Goal: Task Accomplishment & Management: Complete application form

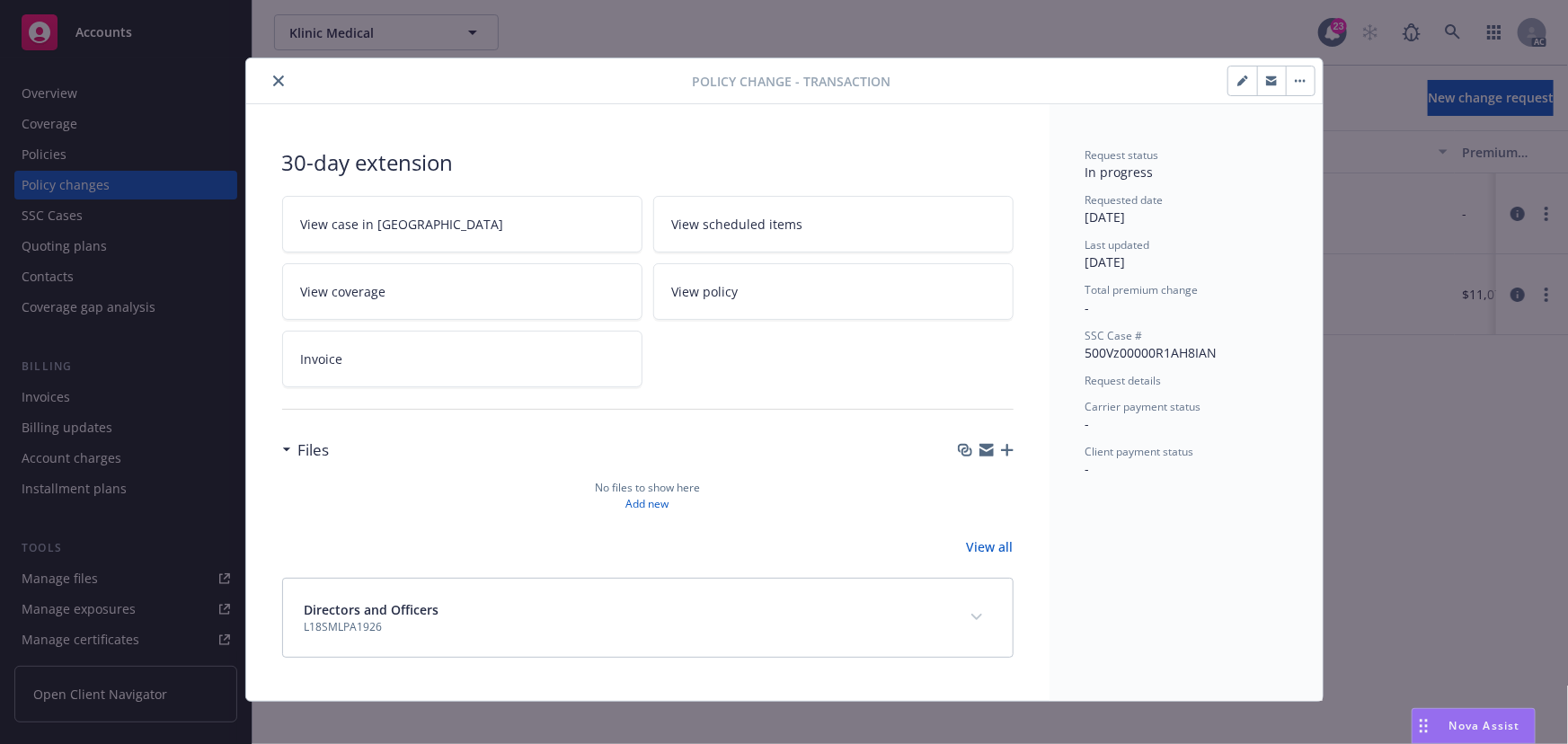
scroll to position [0, 497]
click at [273, 82] on icon "close" at bounding box center [278, 80] width 11 height 11
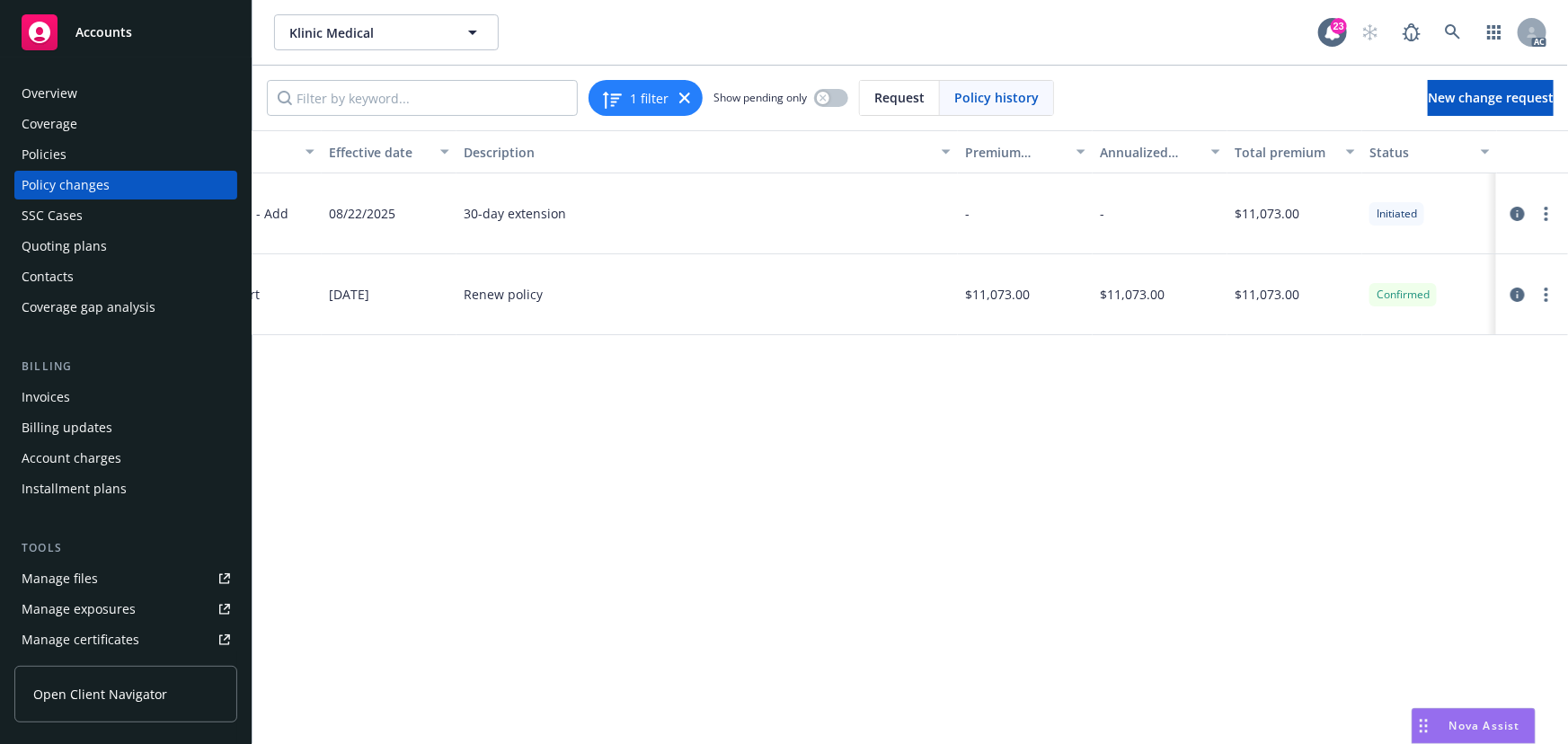
click at [100, 146] on div "Policies" at bounding box center [125, 154] width 208 height 29
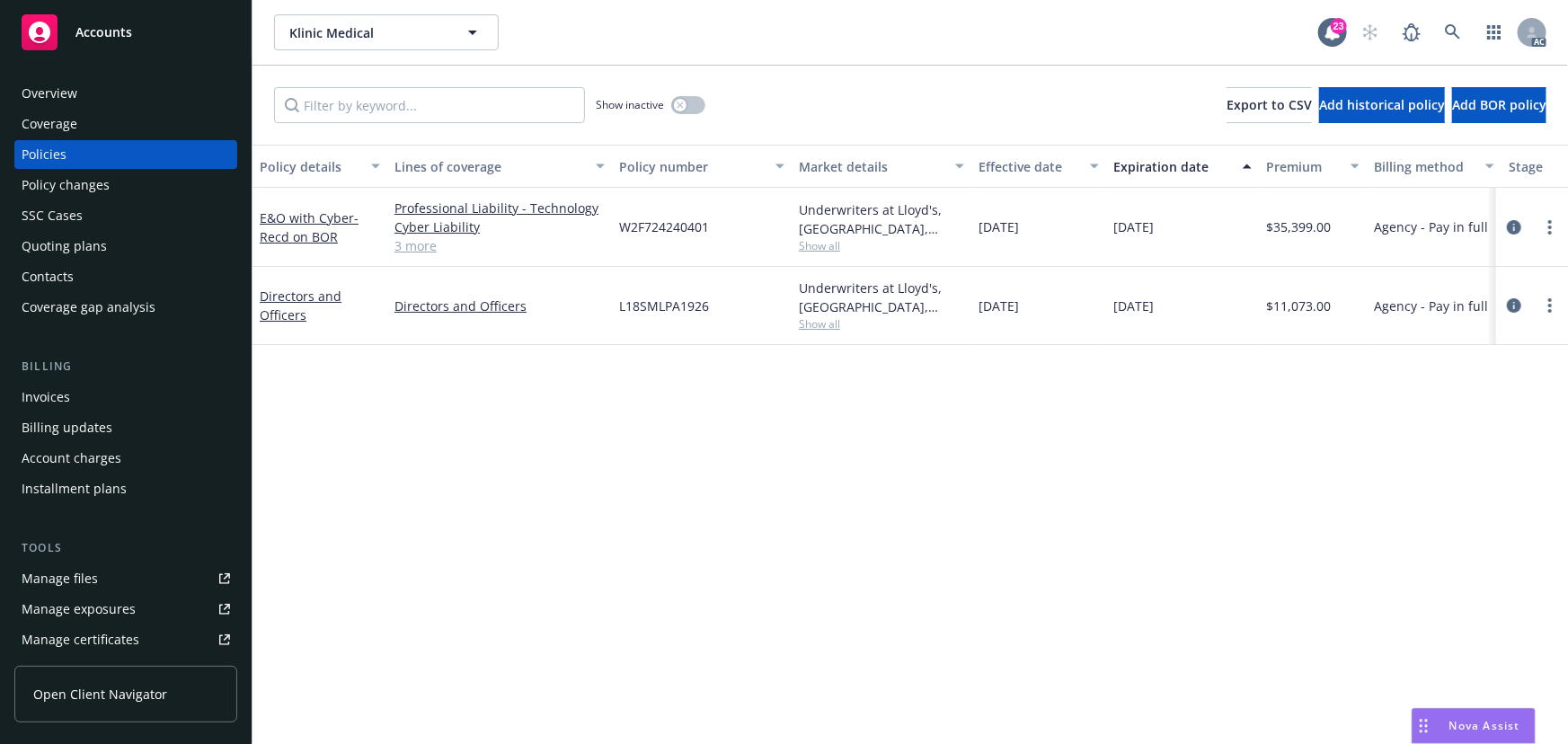
click at [83, 186] on div "Policy changes" at bounding box center [65, 185] width 88 height 29
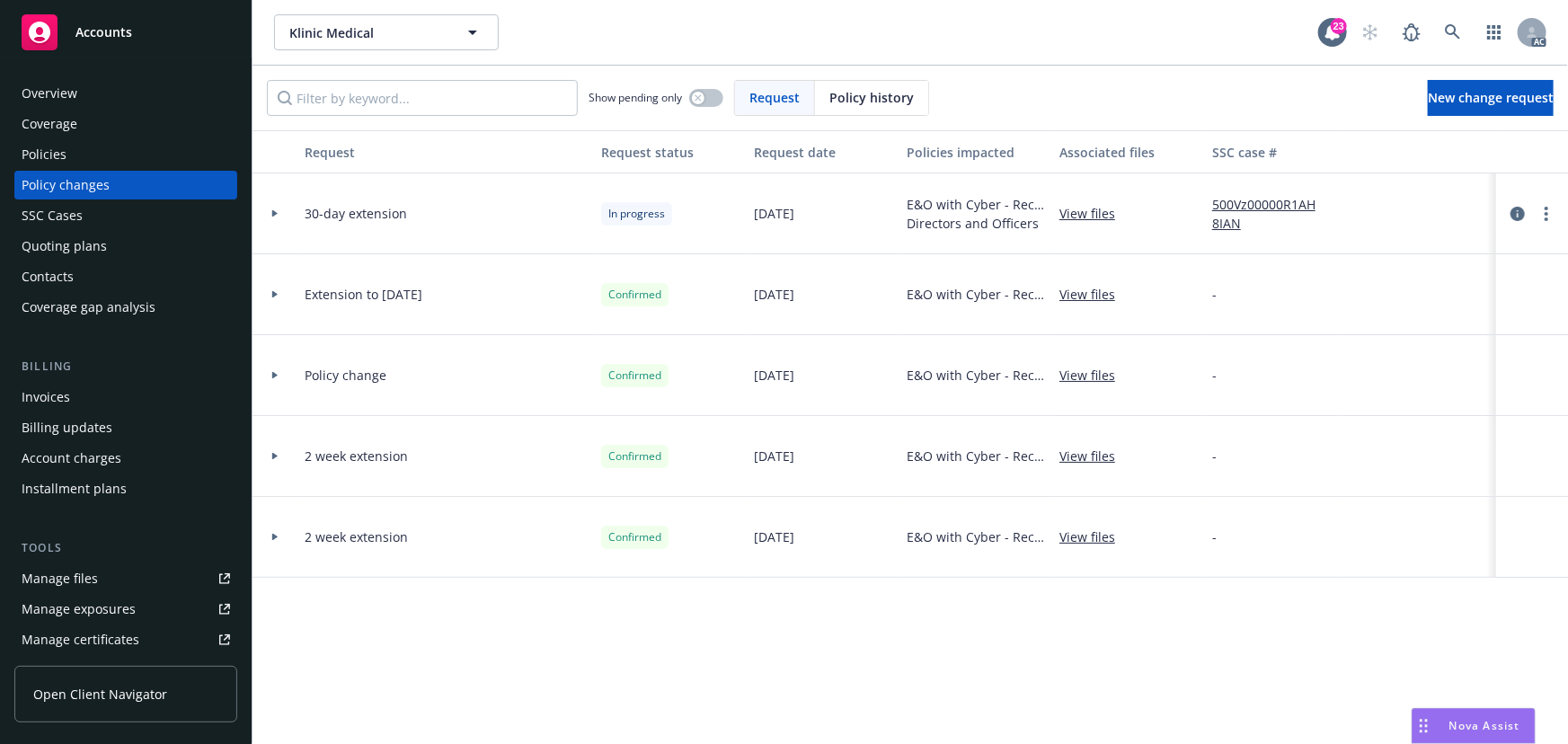
click at [275, 206] on div at bounding box center [275, 214] width 45 height 81
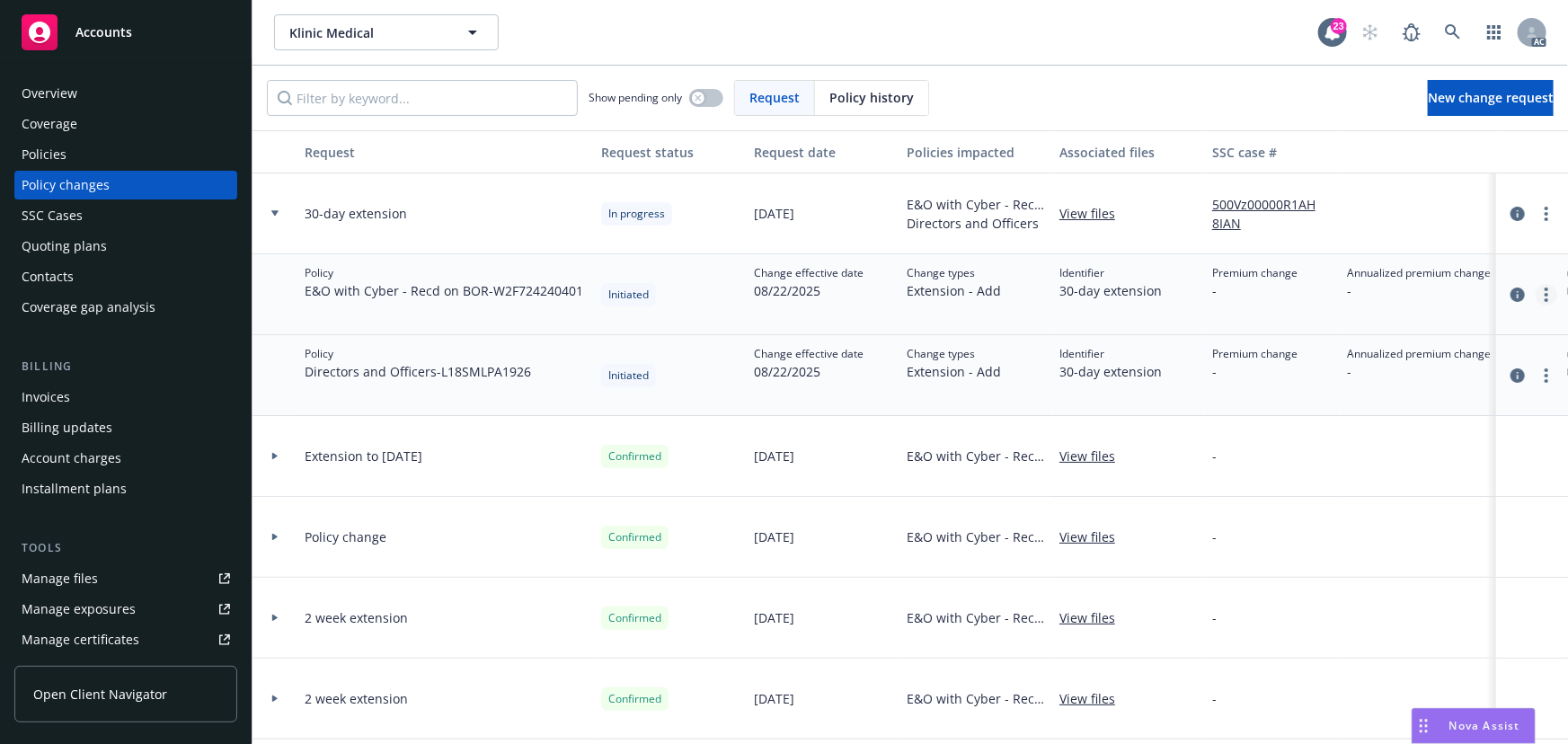
click at [1545, 289] on icon "more" at bounding box center [1547, 294] width 4 height 14
click at [1369, 406] on link "Edit policy change" at bounding box center [1391, 402] width 308 height 36
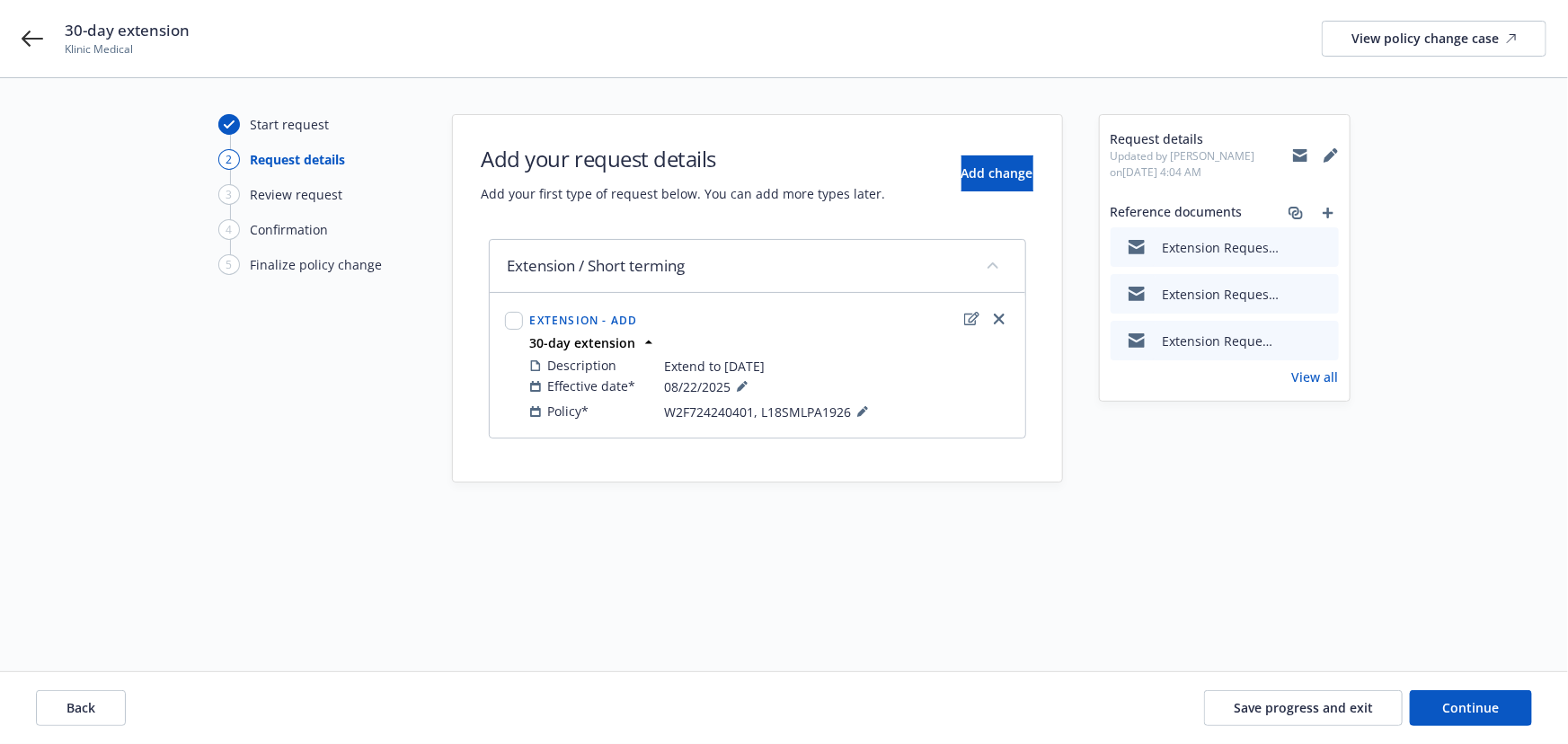
click at [1323, 338] on icon "preview file" at bounding box center [1321, 339] width 16 height 13
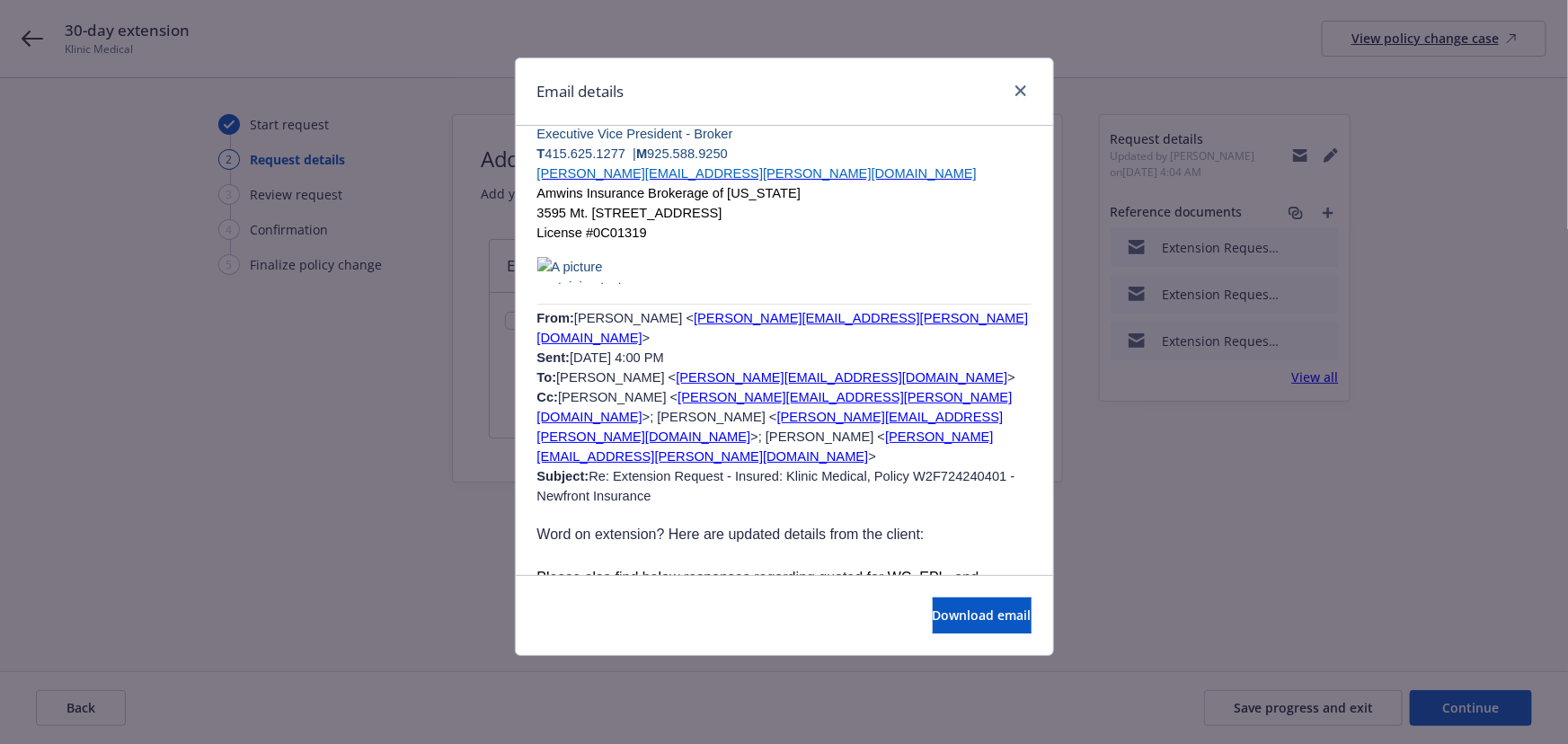
scroll to position [3104, 0]
click at [1023, 94] on icon "close" at bounding box center [1021, 91] width 11 height 11
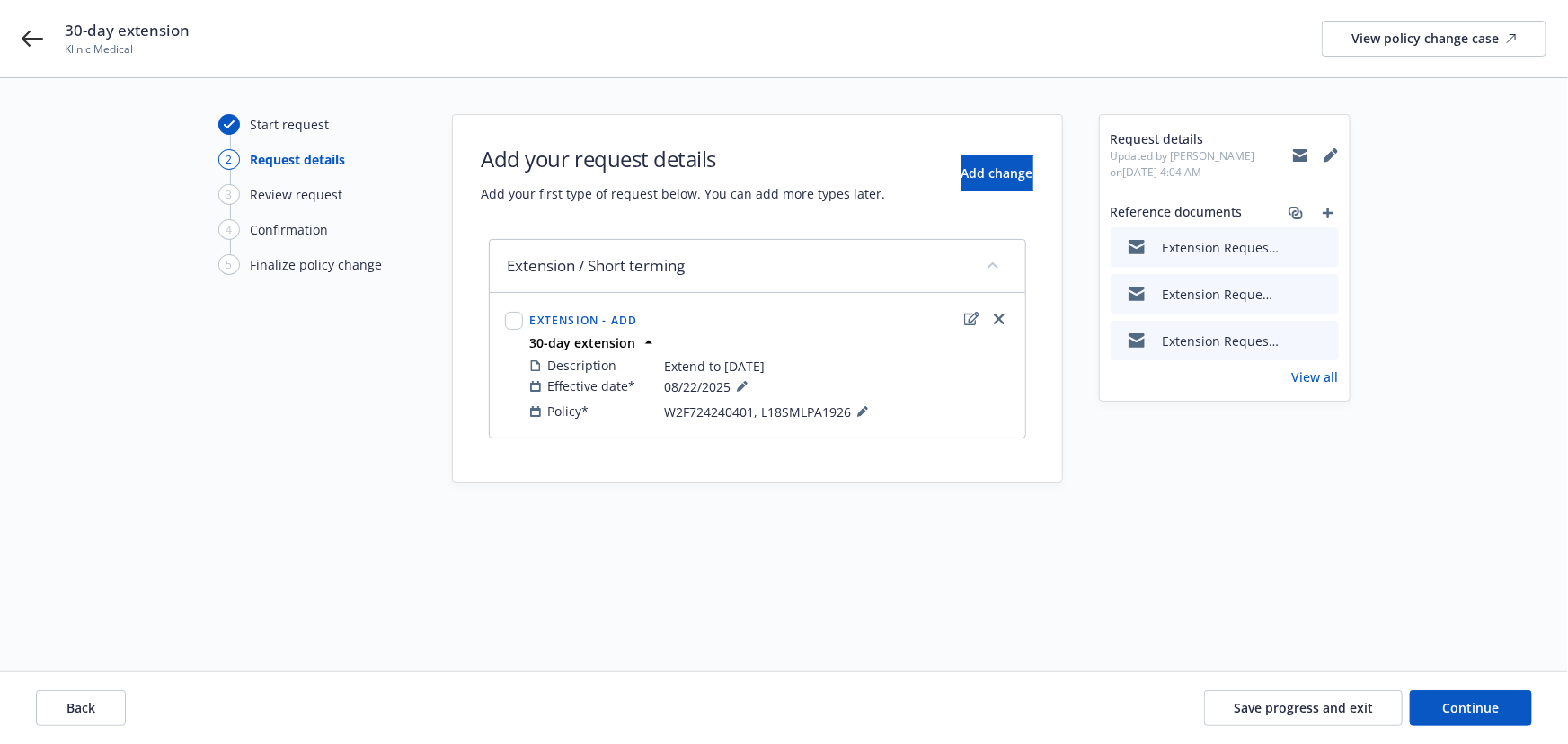
click at [1324, 286] on icon "preview file" at bounding box center [1321, 292] width 16 height 13
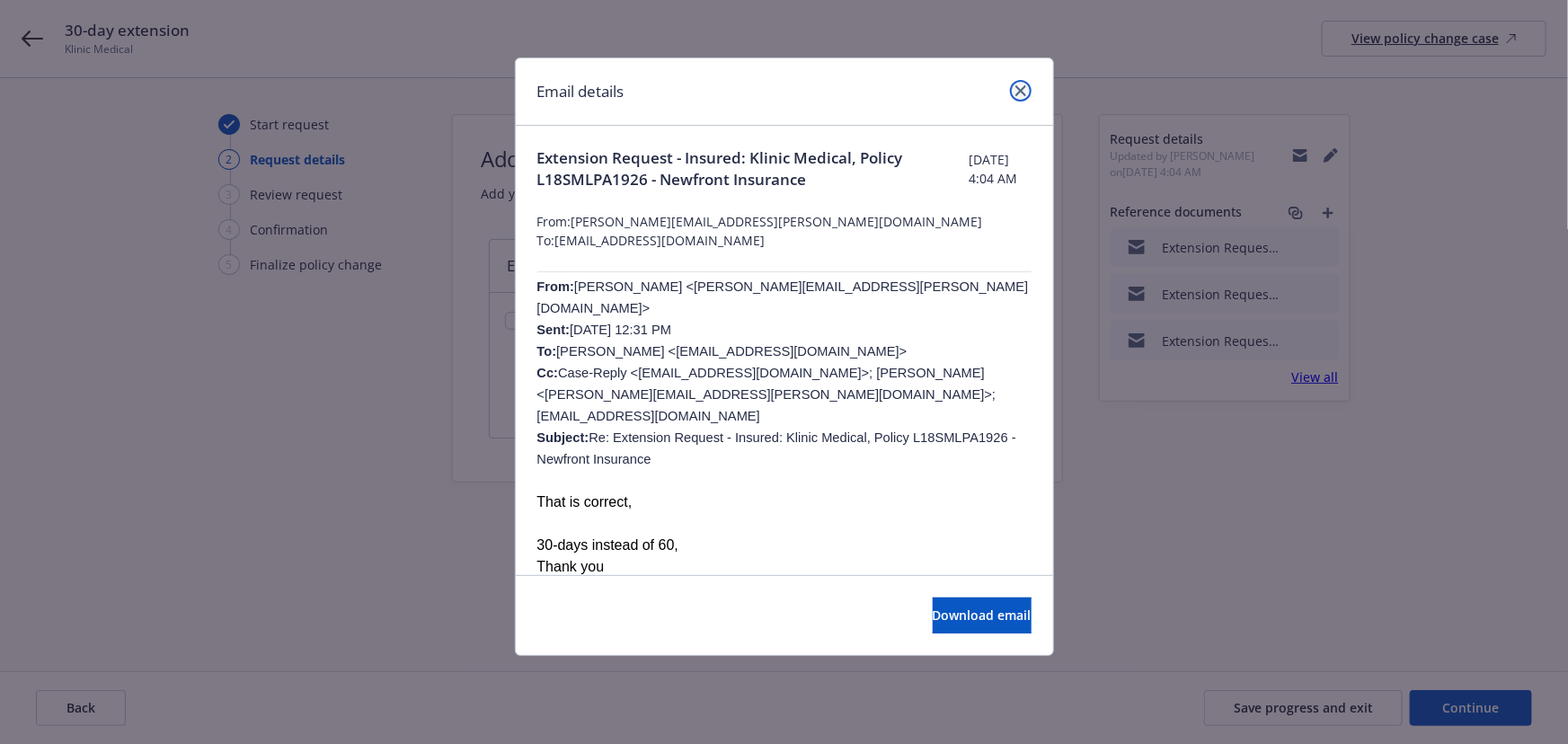
click at [1019, 88] on icon "close" at bounding box center [1021, 91] width 11 height 11
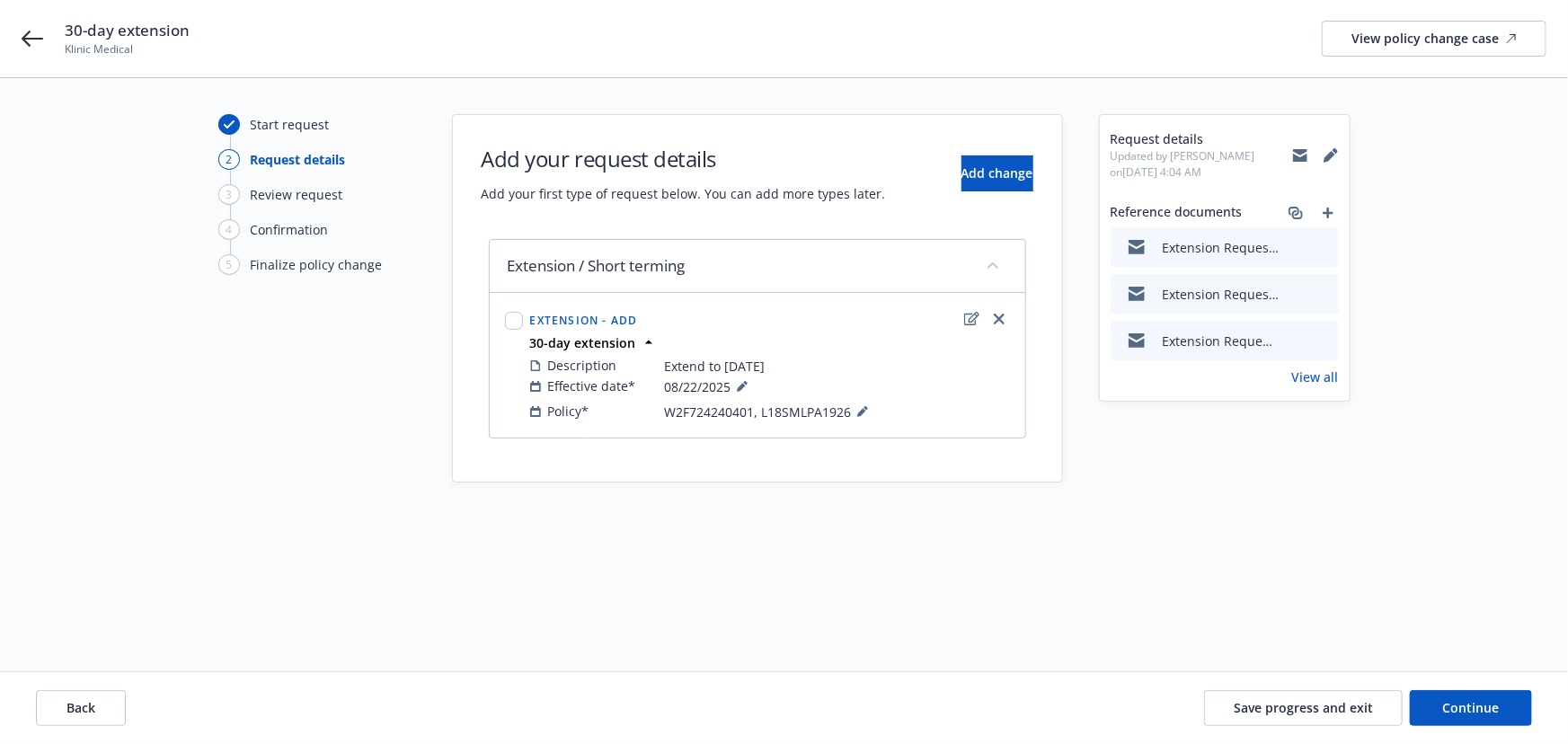
click at [1321, 335] on icon "preview file" at bounding box center [1321, 339] width 16 height 13
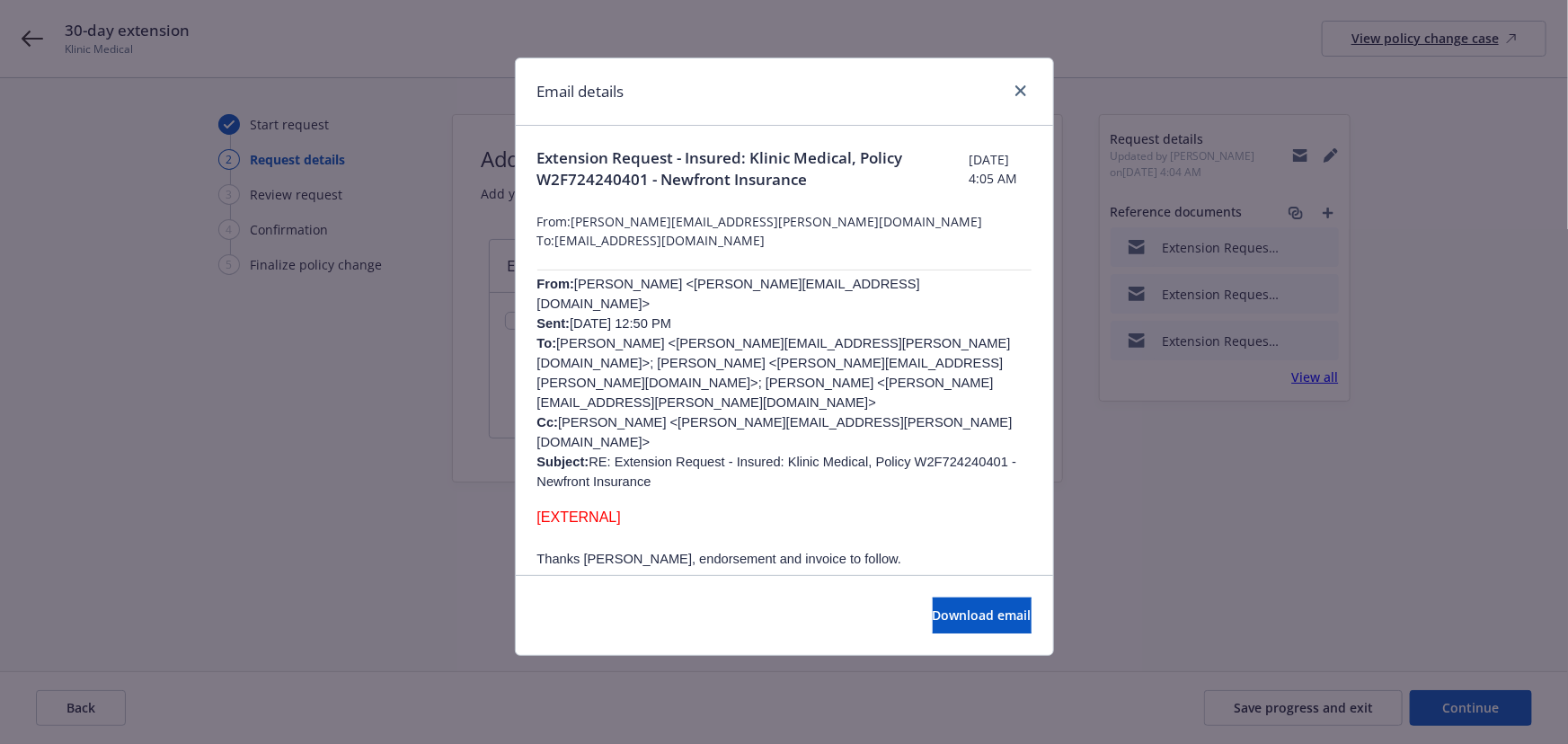
click at [1016, 80] on div at bounding box center [1018, 92] width 29 height 23
click at [1016, 92] on icon "close" at bounding box center [1021, 91] width 11 height 11
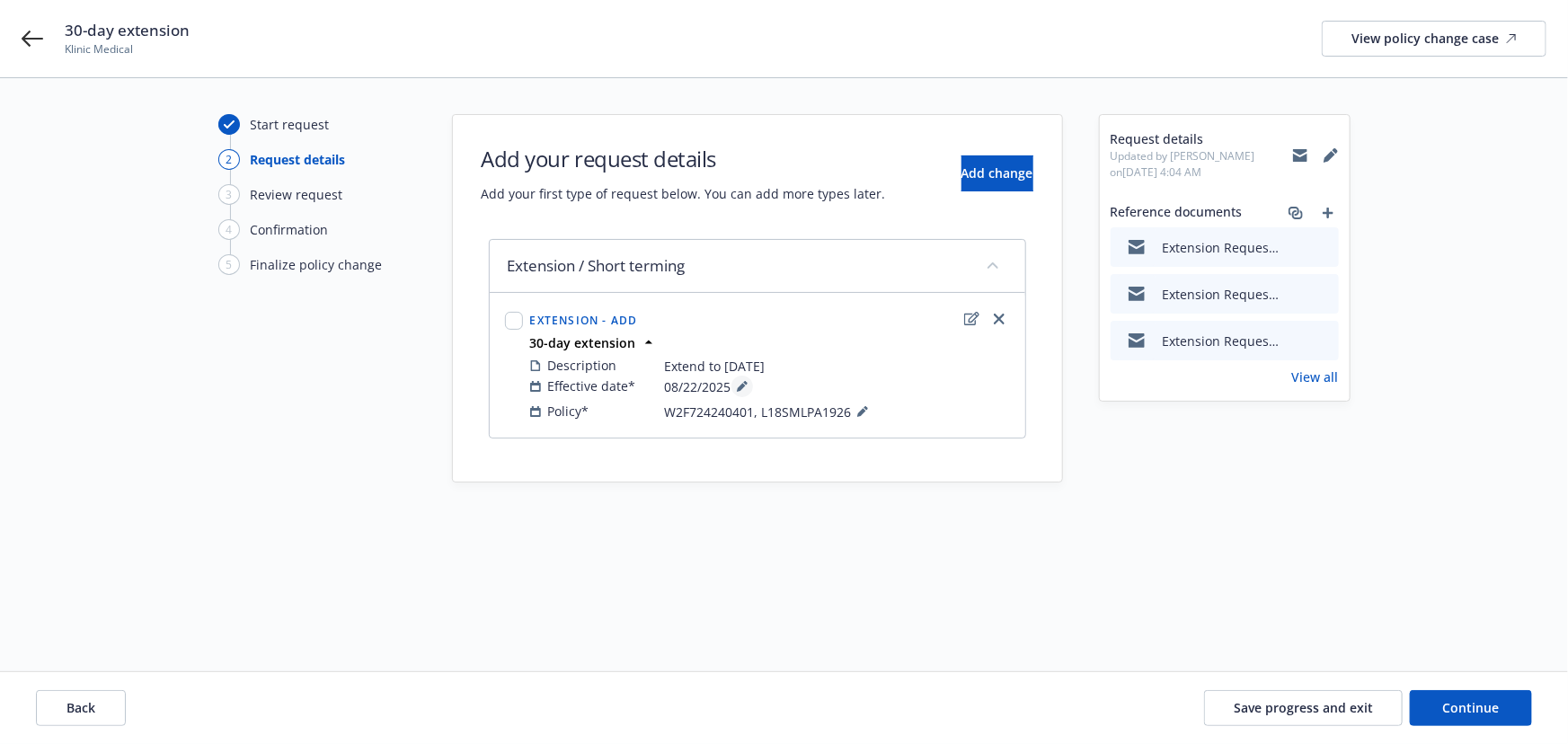
click at [734, 381] on button at bounding box center [742, 386] width 21 height 21
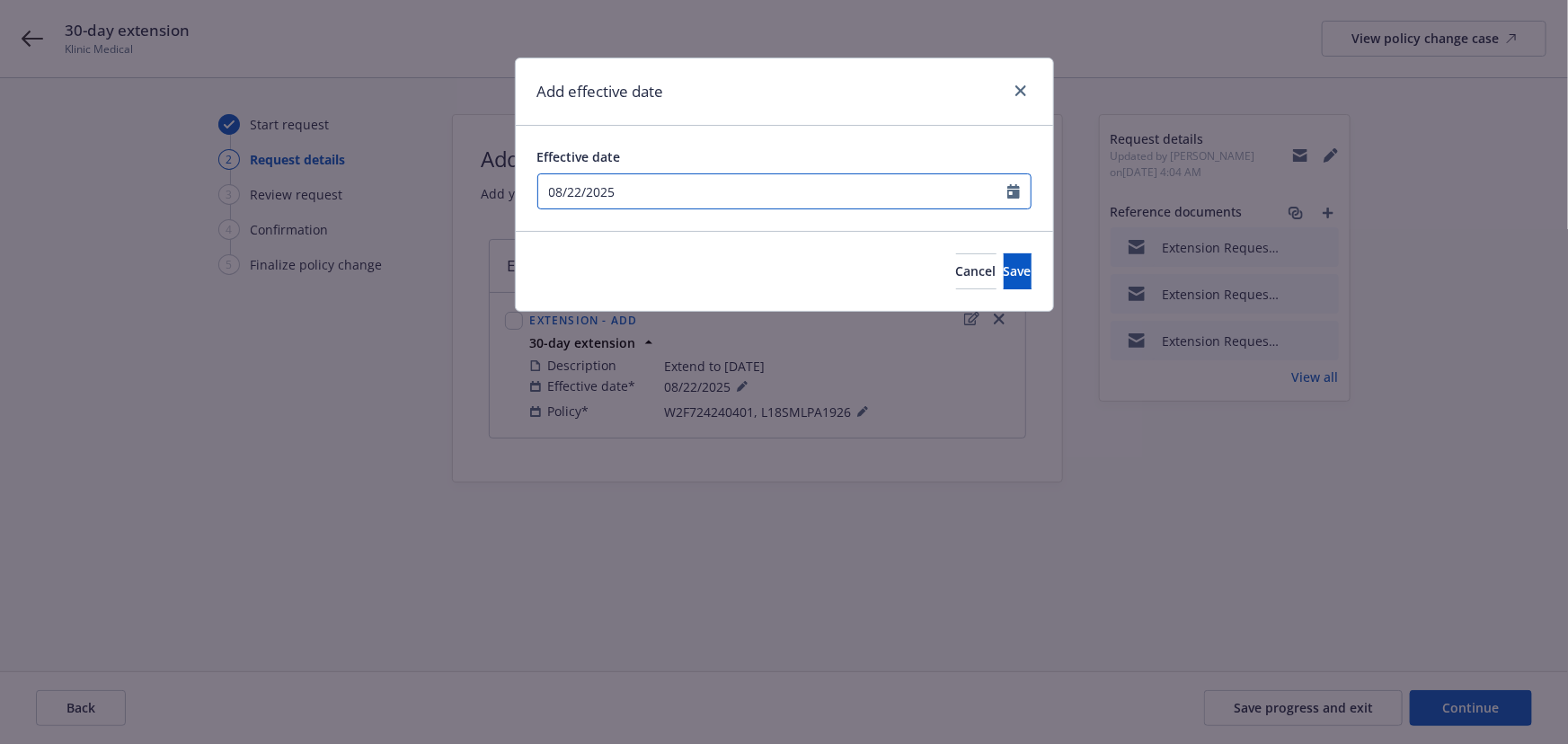
select select "8"
click at [715, 186] on input "08/22/2025" at bounding box center [773, 191] width 469 height 34
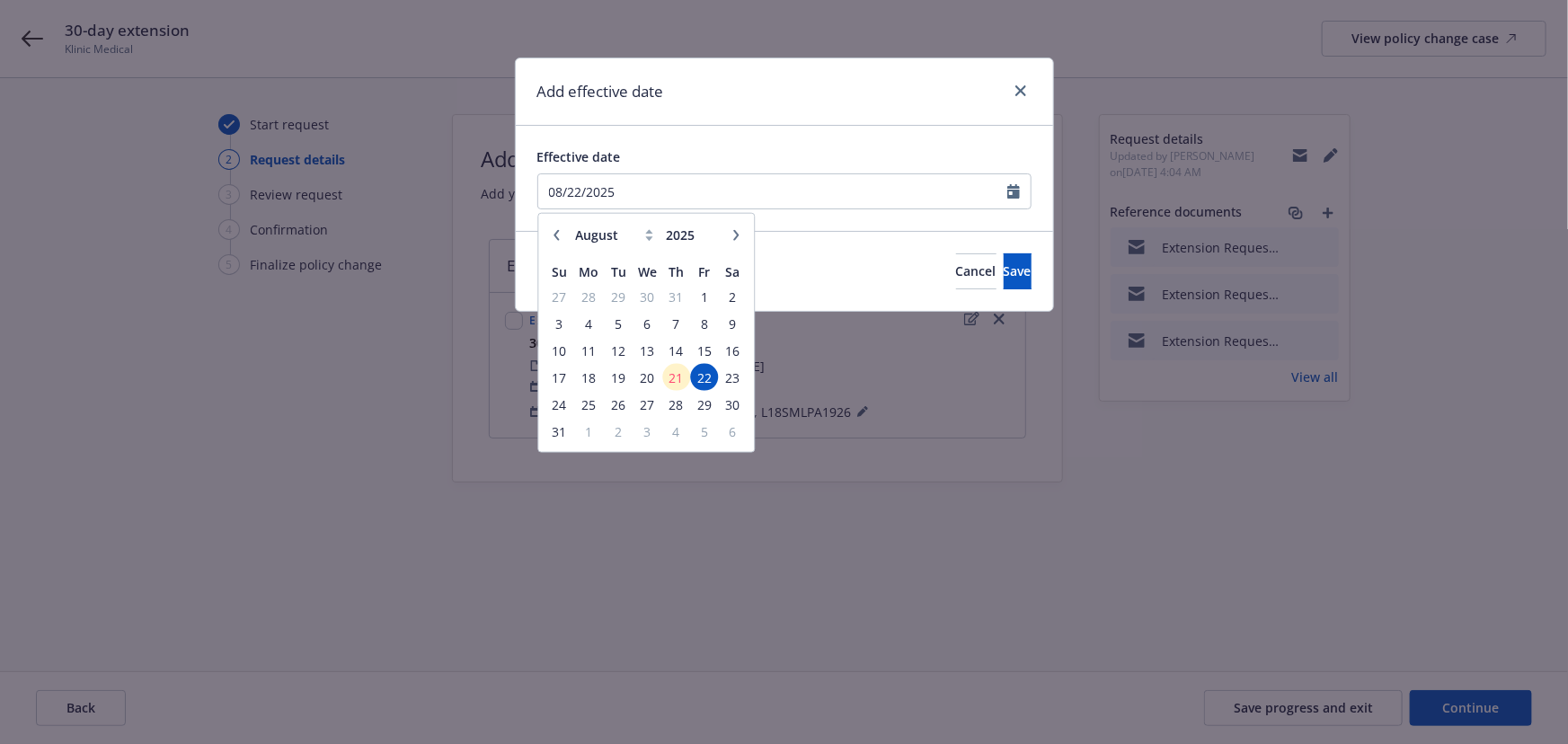
click at [778, 116] on div "Add effective date" at bounding box center [784, 93] width 538 height 67
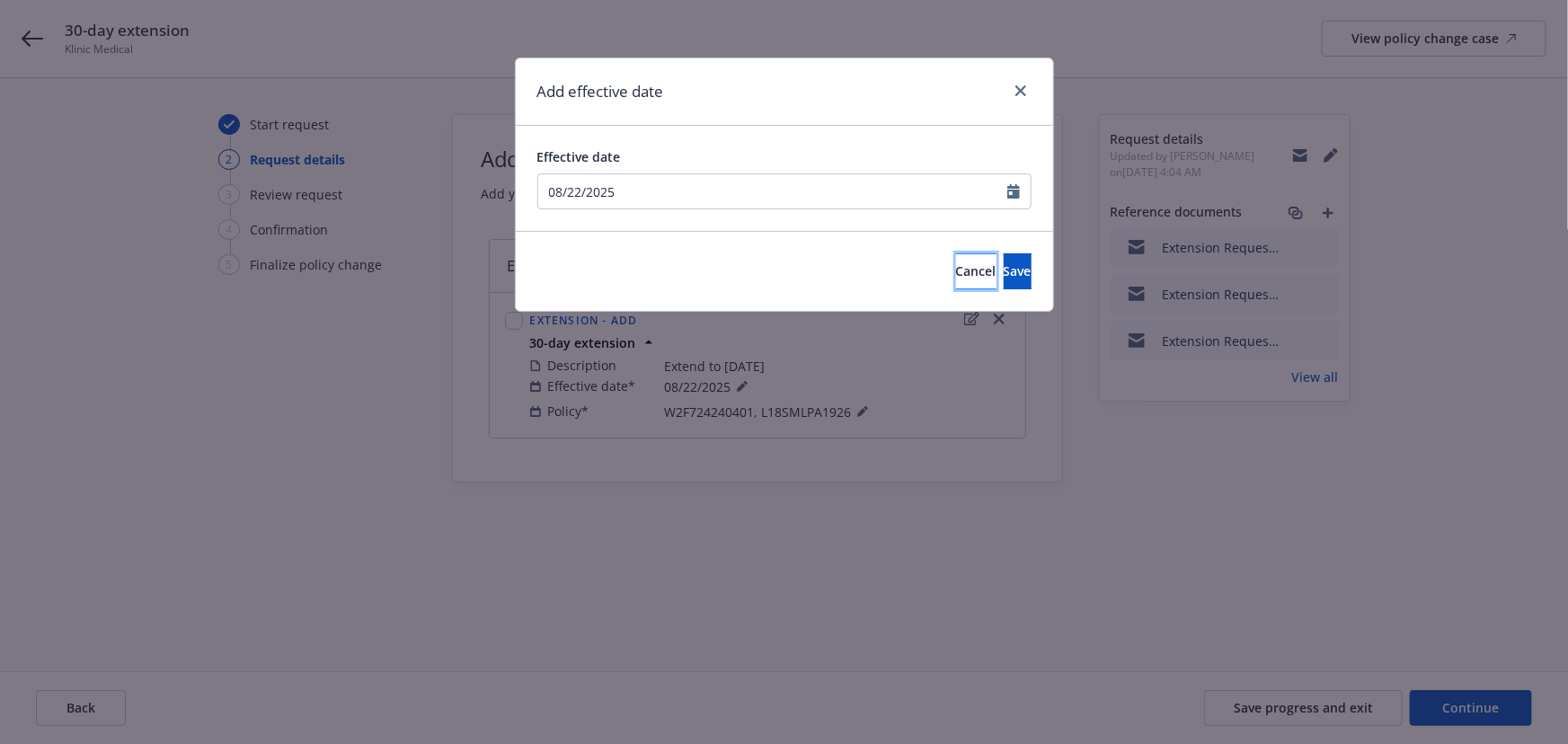
click at [956, 279] on button "Cancel" at bounding box center [976, 271] width 40 height 36
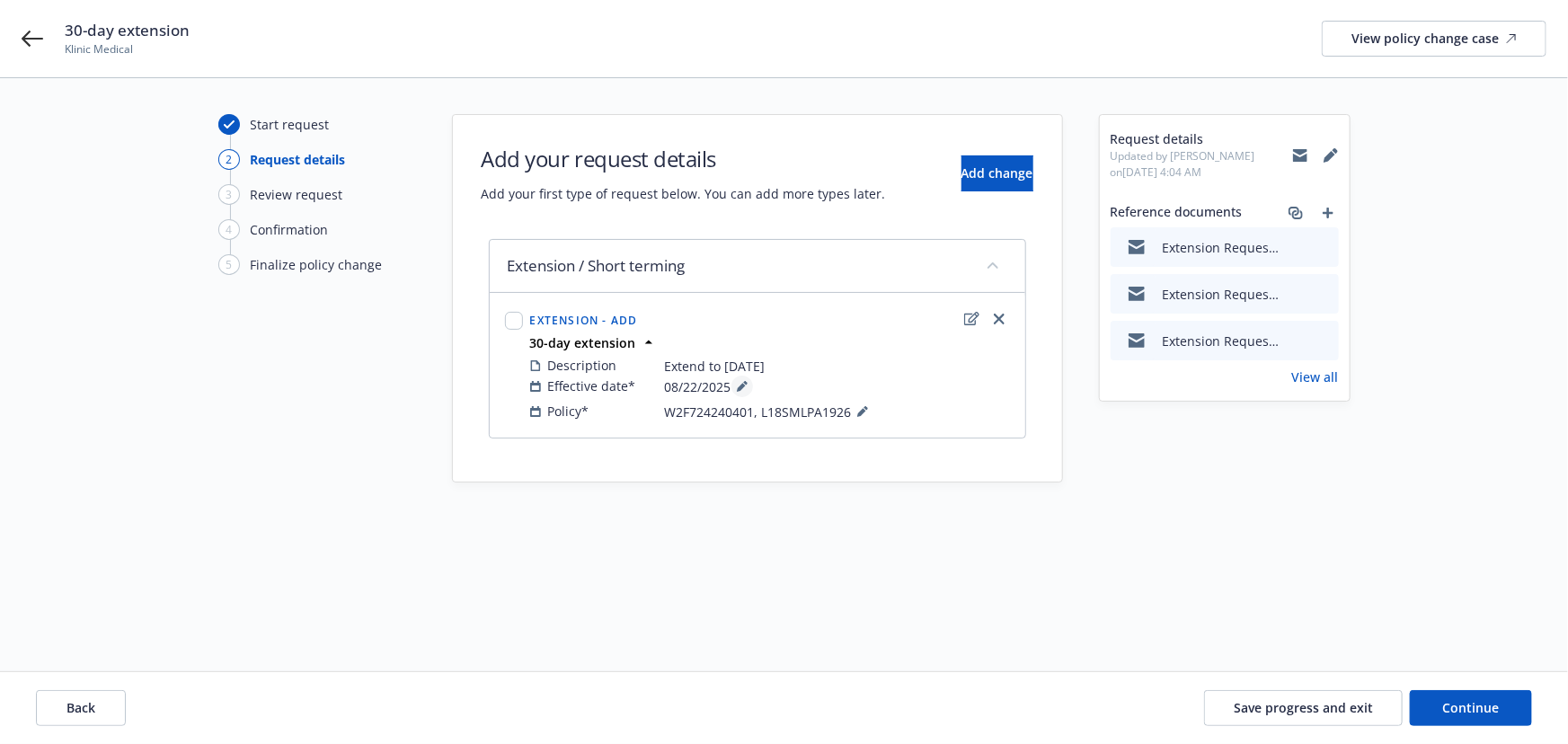
click at [738, 382] on icon at bounding box center [742, 385] width 11 height 11
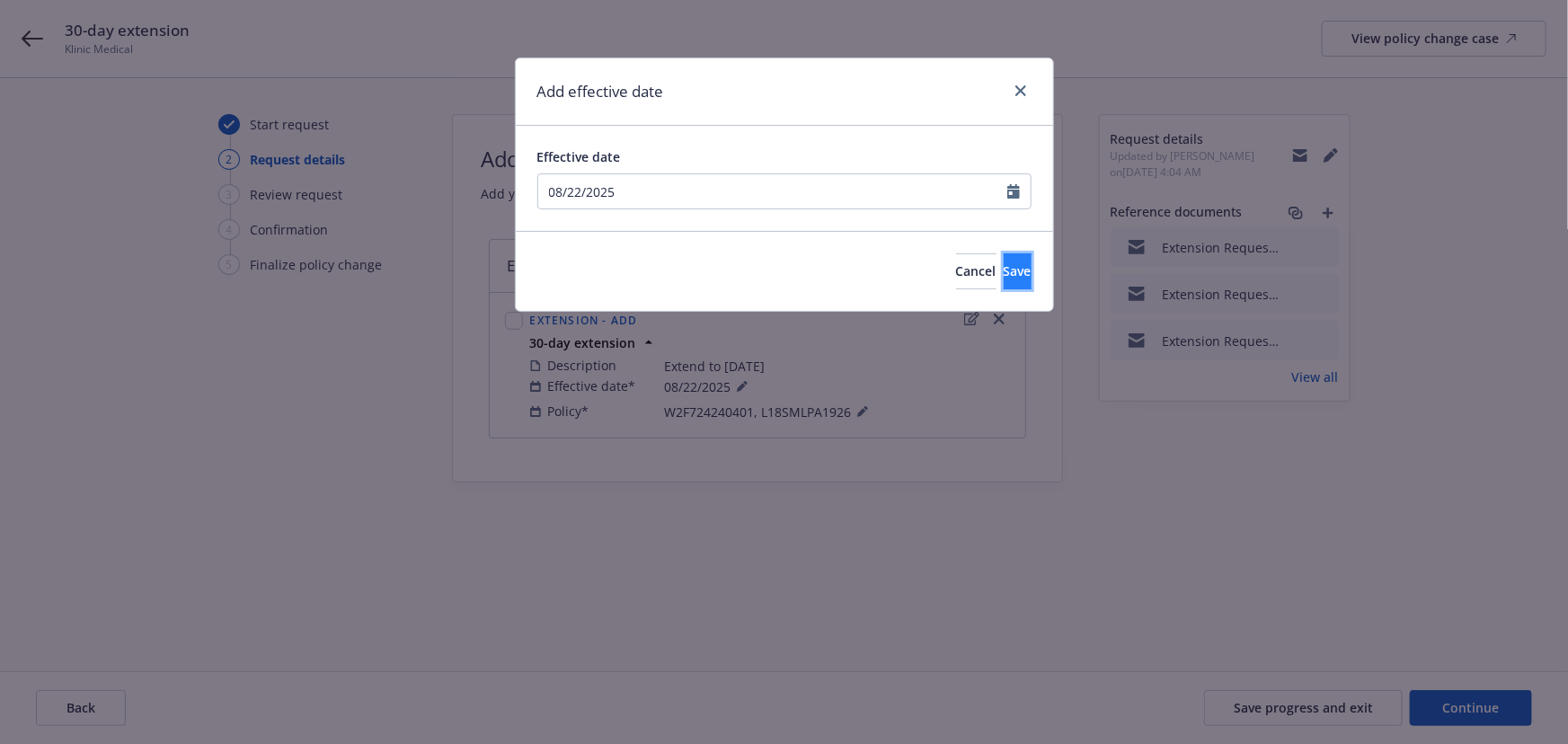
click at [1004, 266] on span "Save" at bounding box center [1018, 271] width 28 height 17
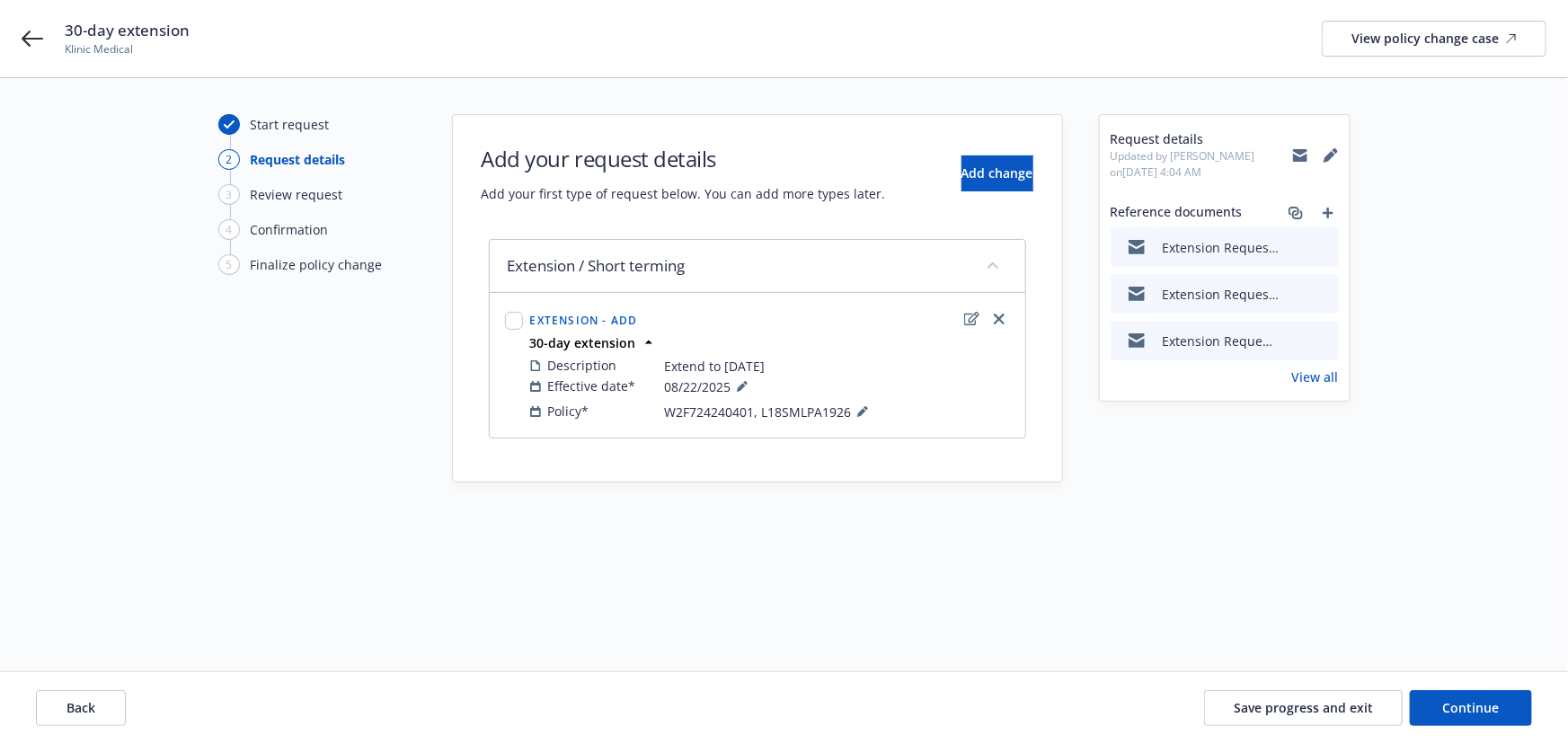
click at [1323, 339] on icon "preview file" at bounding box center [1321, 339] width 16 height 13
click at [1322, 341] on icon "preview file" at bounding box center [1321, 339] width 16 height 13
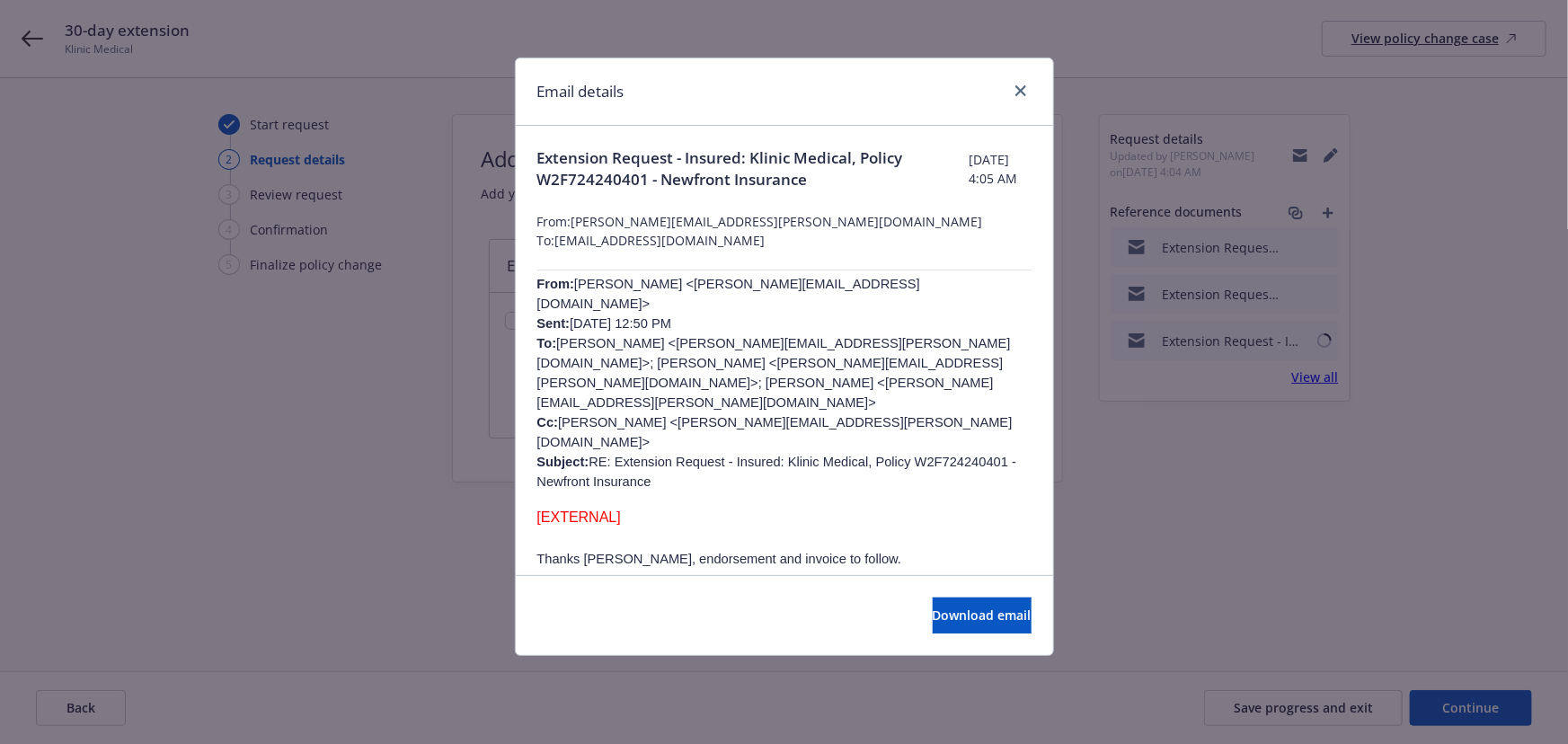
click at [1323, 245] on div "Email details Extension Request - Insured: Klinic Medical, Policy W2F724240401 …" at bounding box center [784, 372] width 1568 height 744
click at [1022, 91] on icon "close" at bounding box center [1021, 91] width 11 height 11
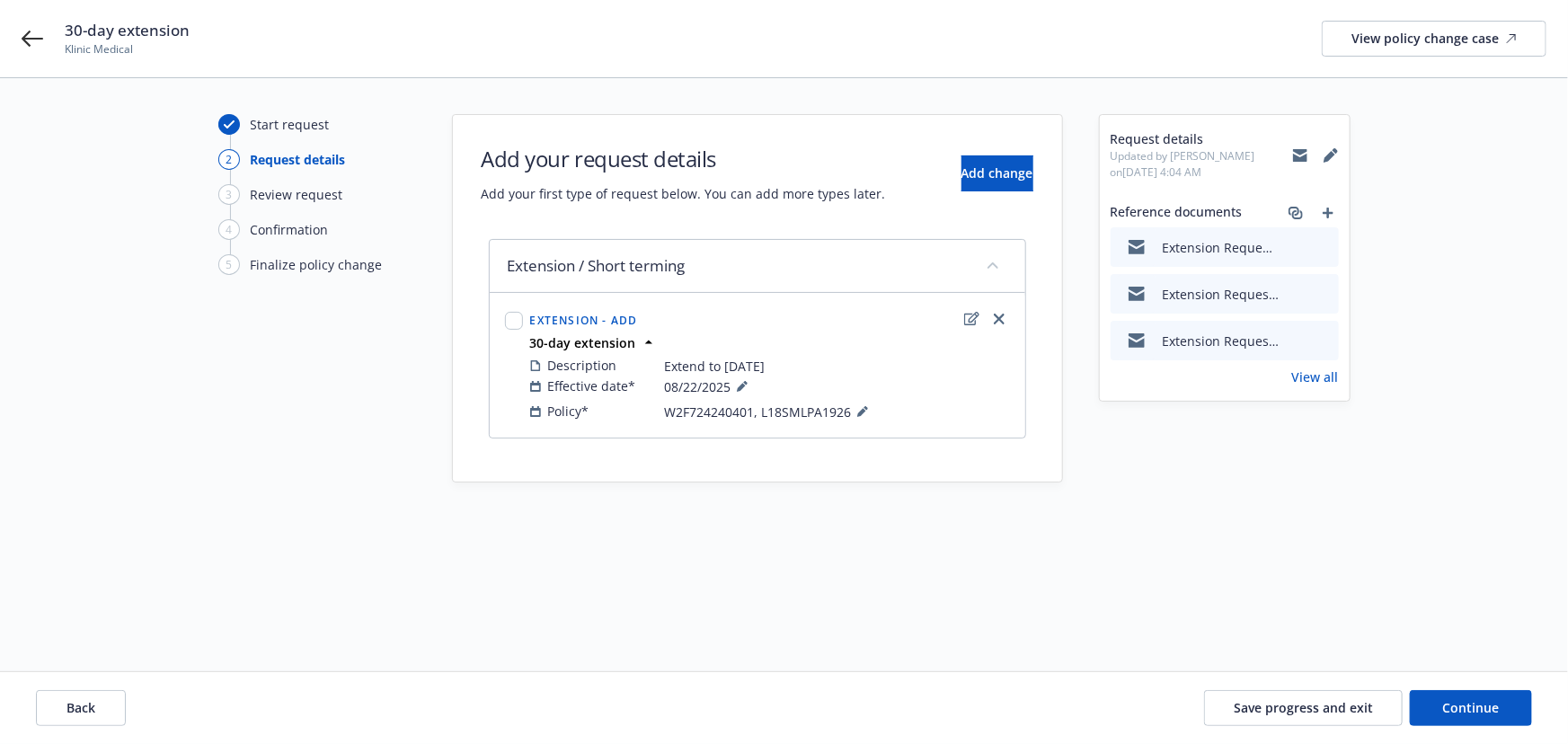
click at [1324, 243] on icon "preview file" at bounding box center [1321, 246] width 16 height 13
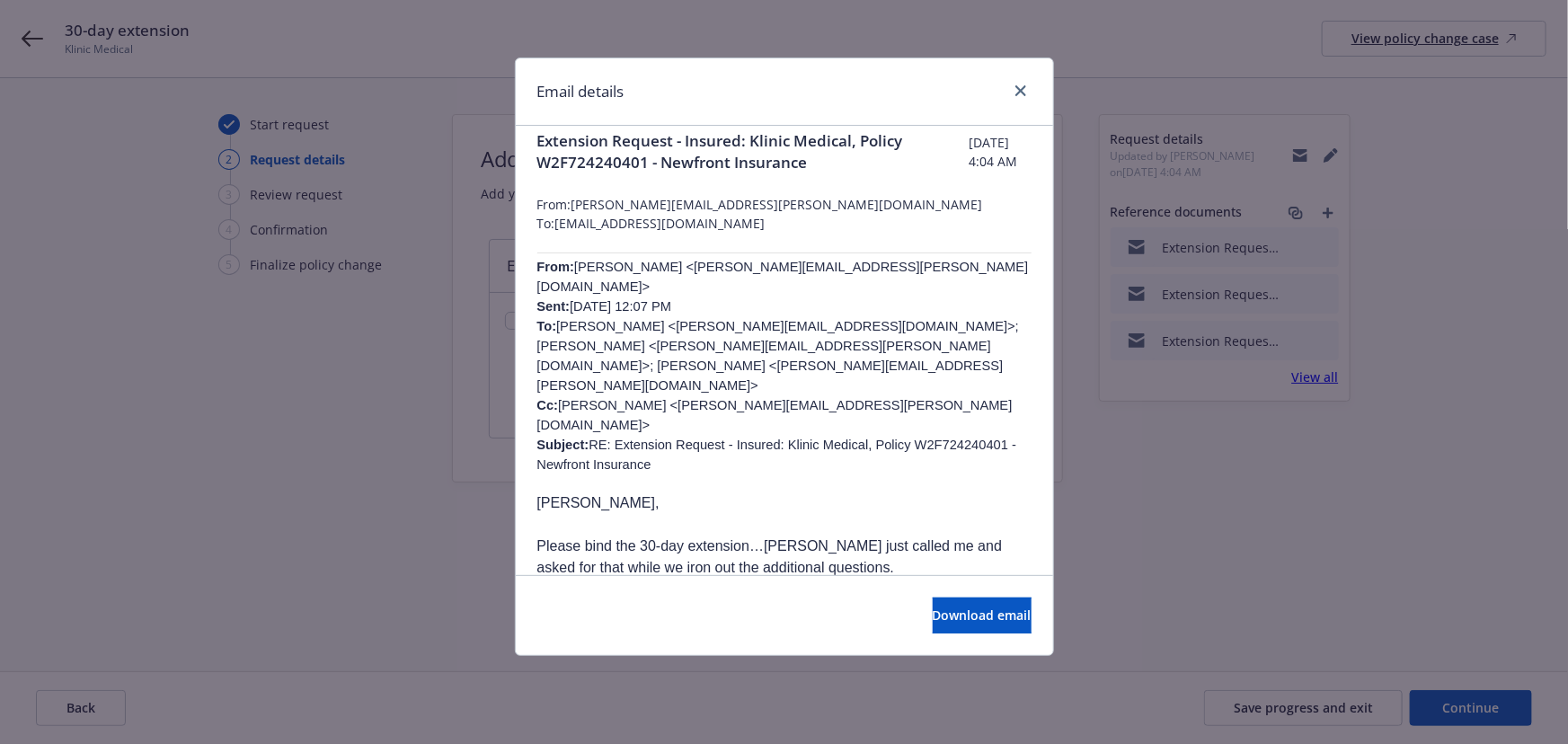
scroll to position [0, 0]
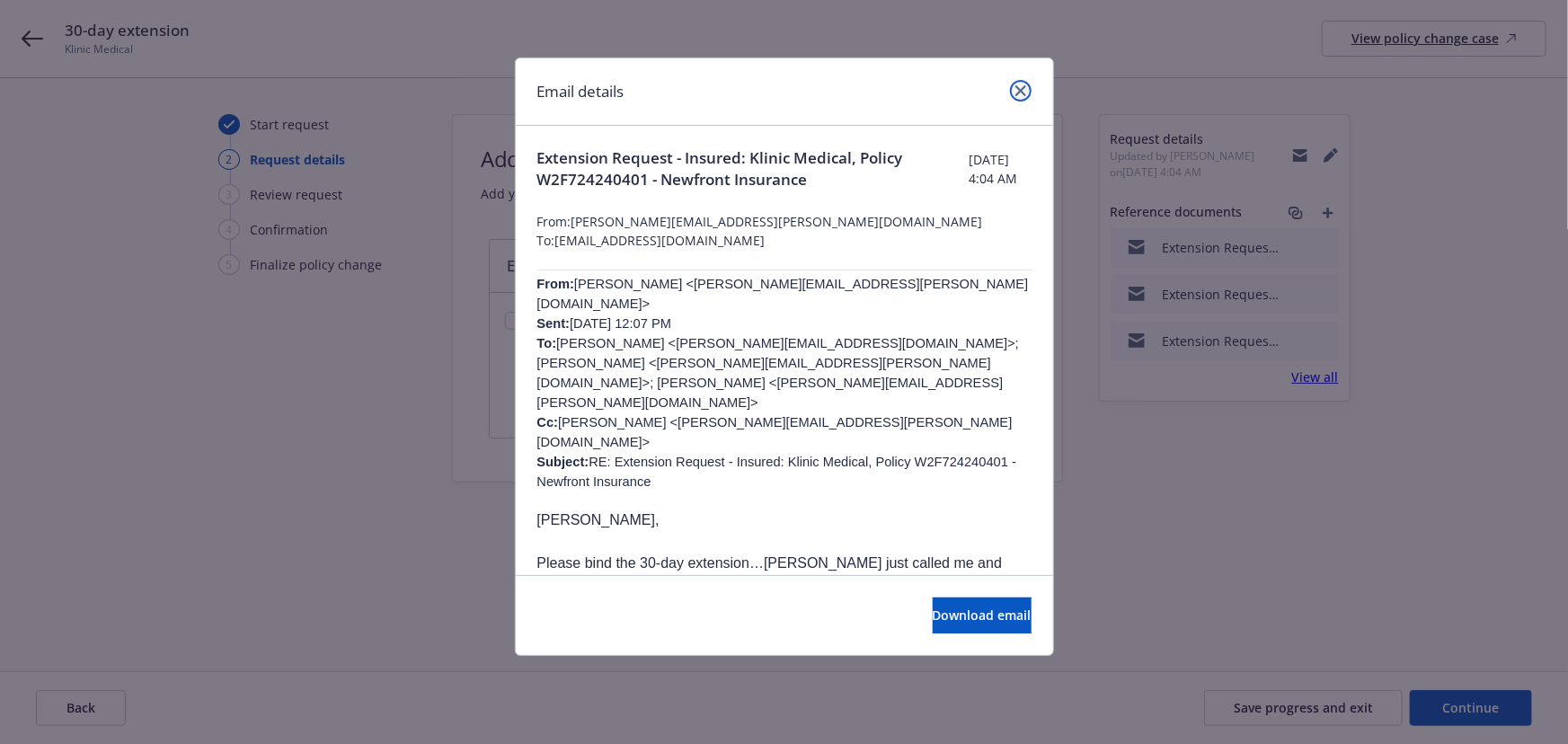
click at [1023, 87] on icon "close" at bounding box center [1021, 91] width 11 height 11
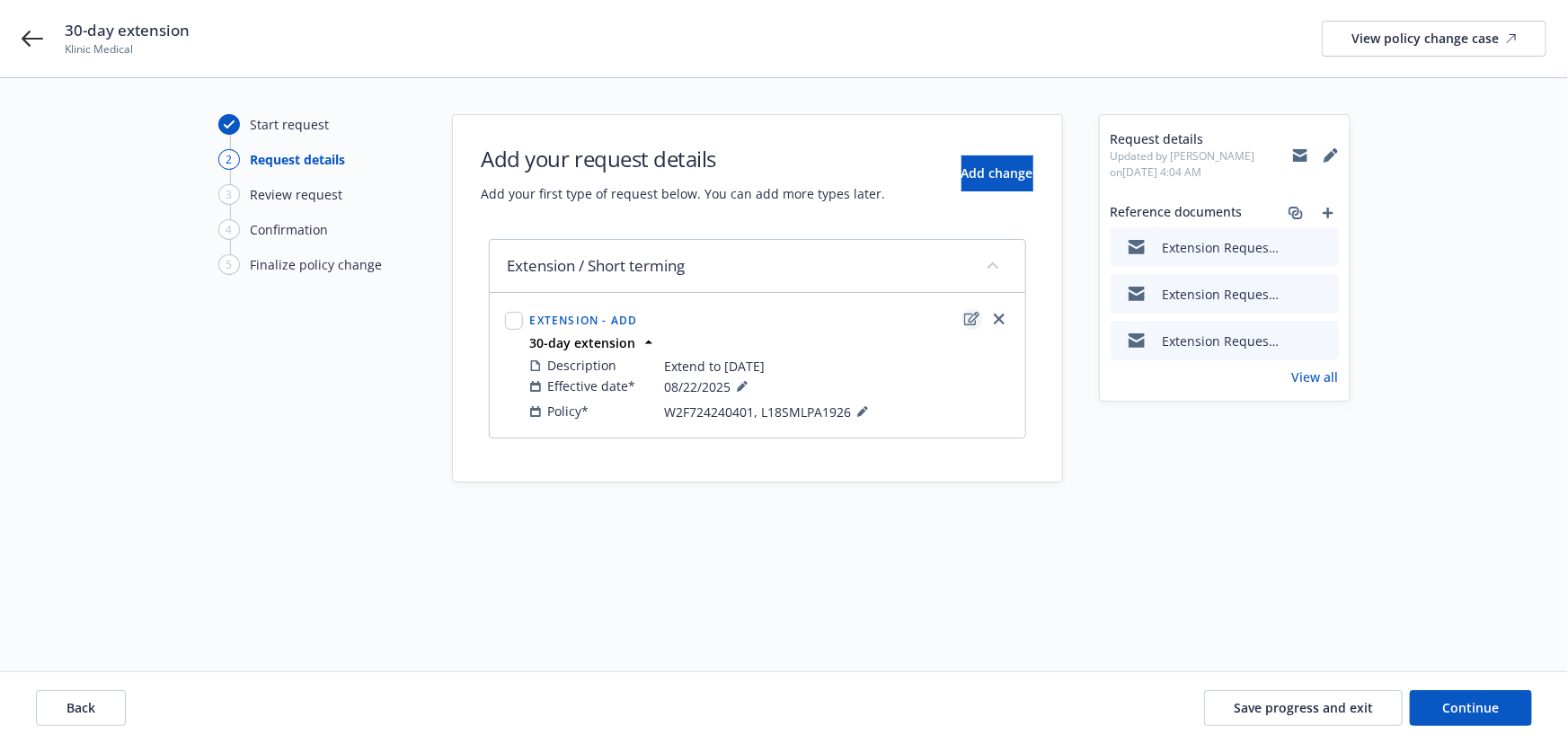
click at [969, 320] on icon "edit" at bounding box center [972, 319] width 15 height 14
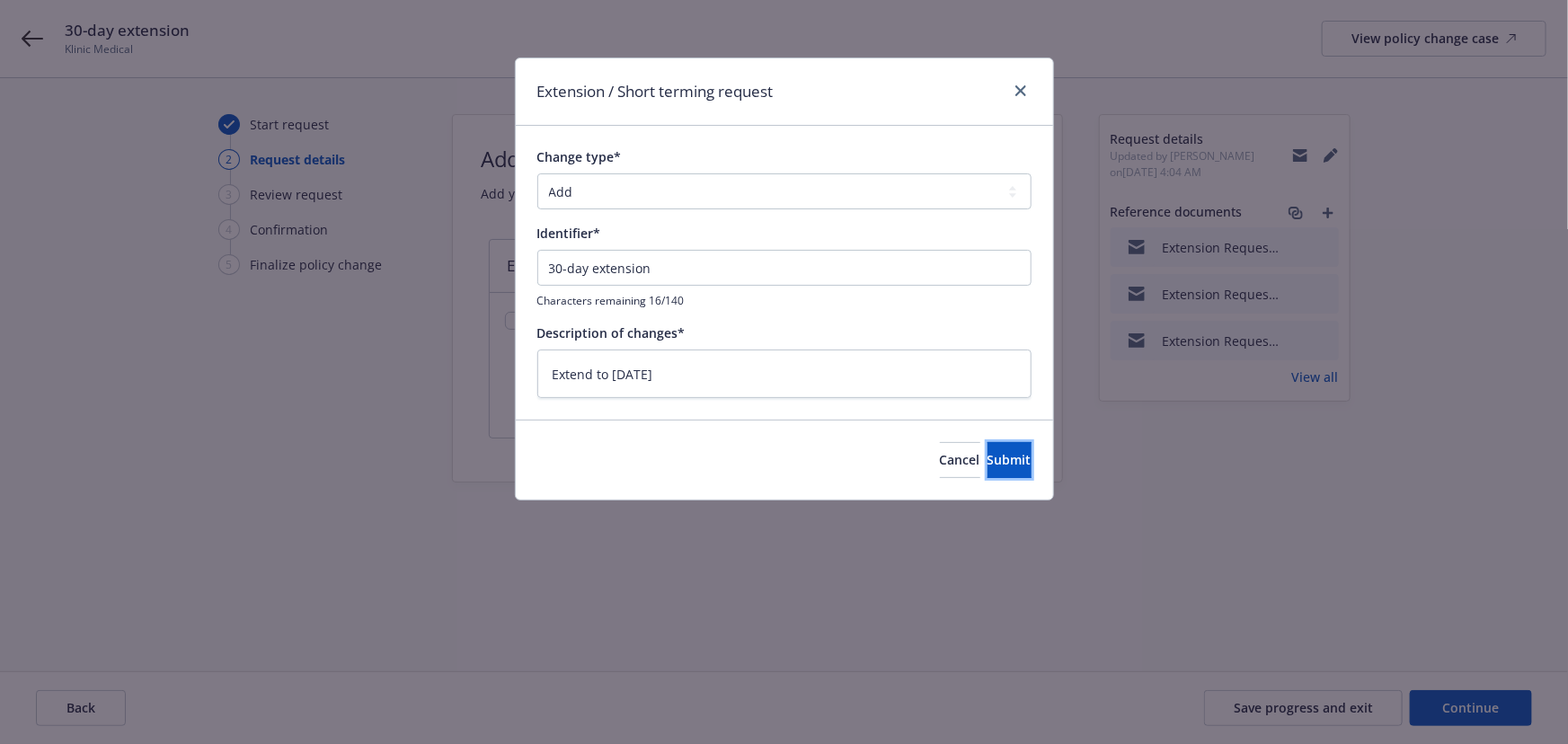
click at [996, 456] on span "Submit" at bounding box center [1010, 460] width 44 height 17
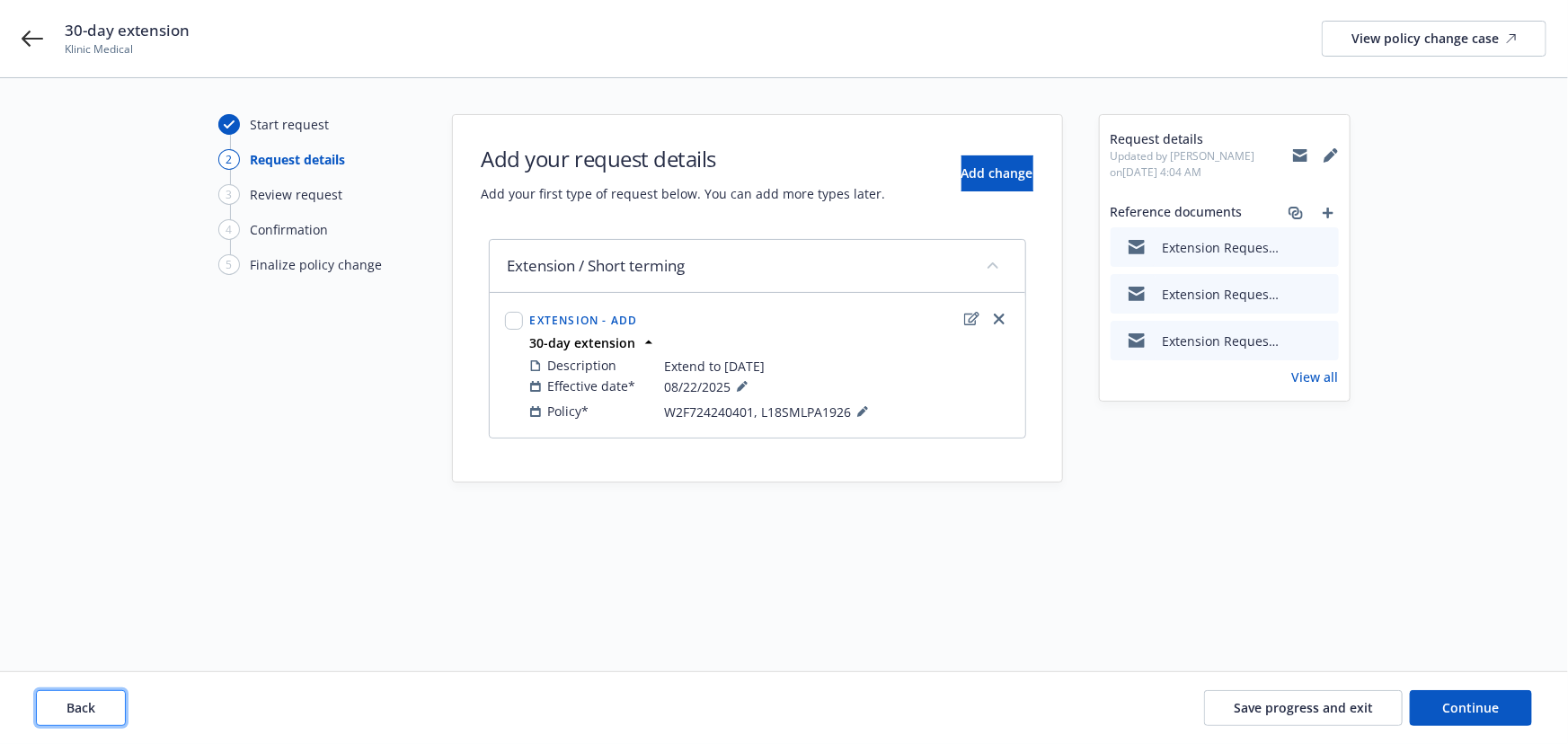
click at [75, 692] on button "Back" at bounding box center [80, 707] width 90 height 36
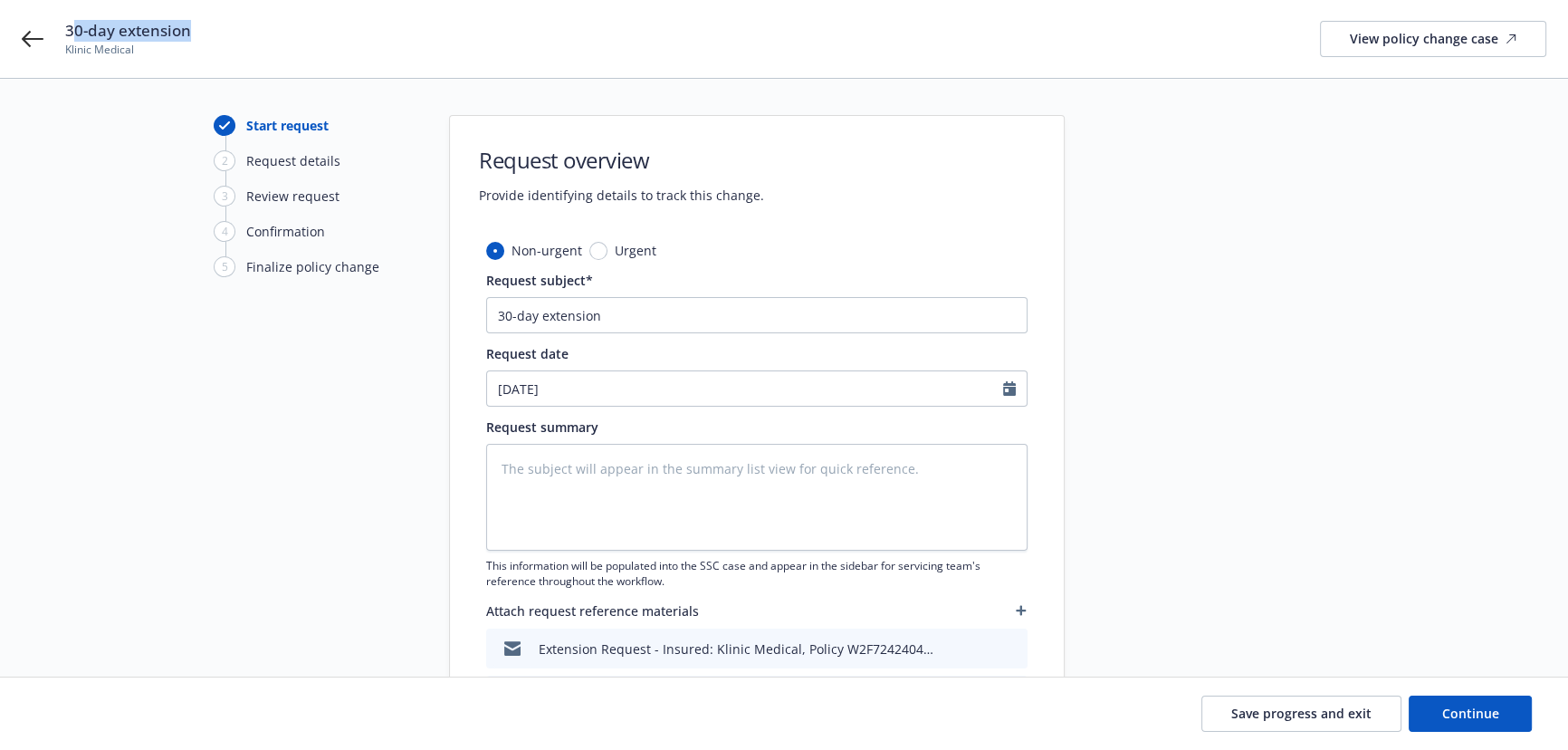
drag, startPoint x: 70, startPoint y: 29, endPoint x: 210, endPoint y: 36, distance: 140.2
click at [210, 36] on div "30-day extension Klinic Medical View policy change case" at bounding box center [805, 39] width 1481 height 38
click at [575, 471] on textarea at bounding box center [757, 497] width 542 height 107
drag, startPoint x: 597, startPoint y: 316, endPoint x: 480, endPoint y: 319, distance: 117.0
click at [480, 319] on div "Non-urgent Urgent Request subject* 30-day extension Request date [DATE] Request…" at bounding box center [756, 516] width 614 height 551
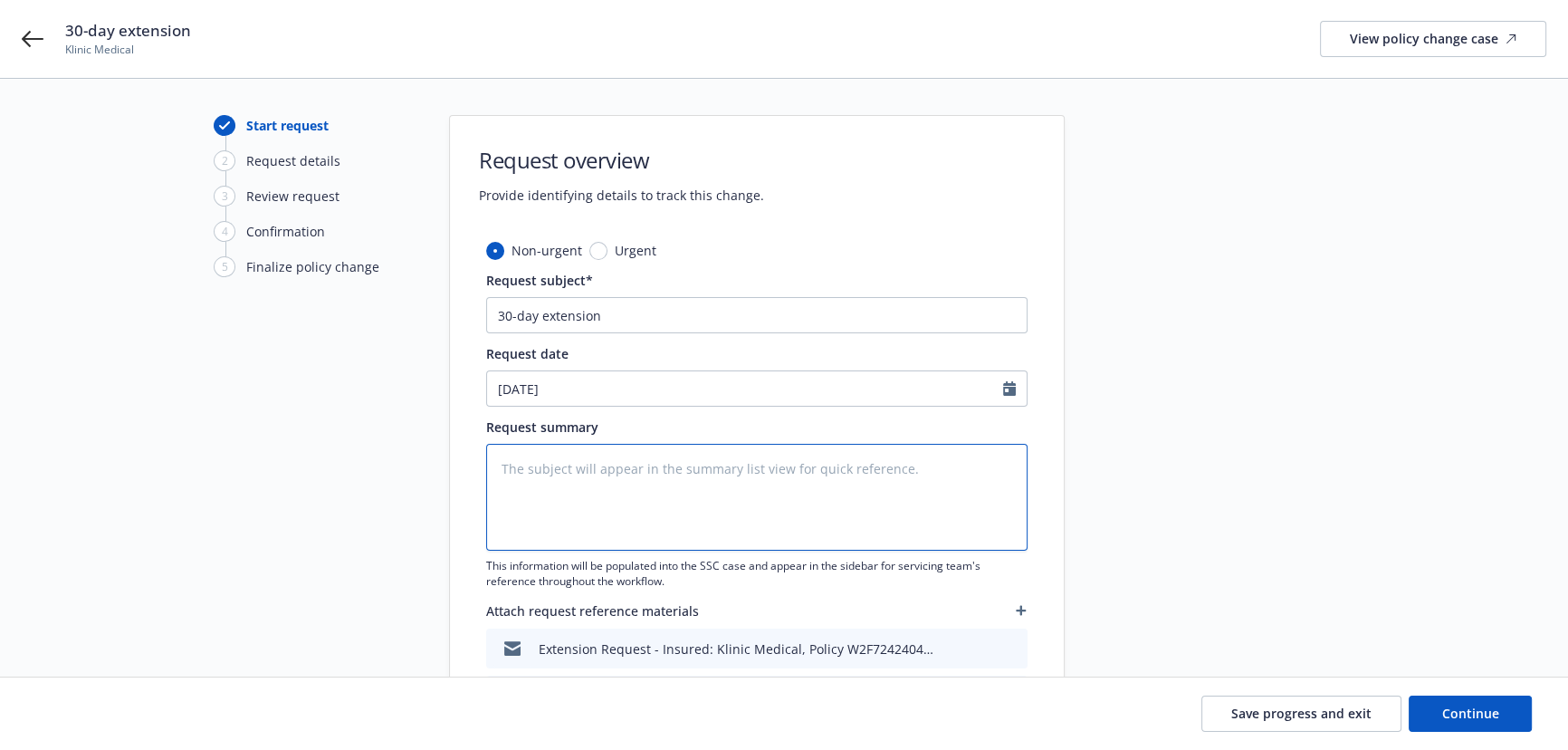
paste textarea "30-day extension"
type textarea "x"
type textarea "30-day extension"
click at [552, 474] on textarea "30-day extension" at bounding box center [757, 497] width 542 height 107
type textarea "x"
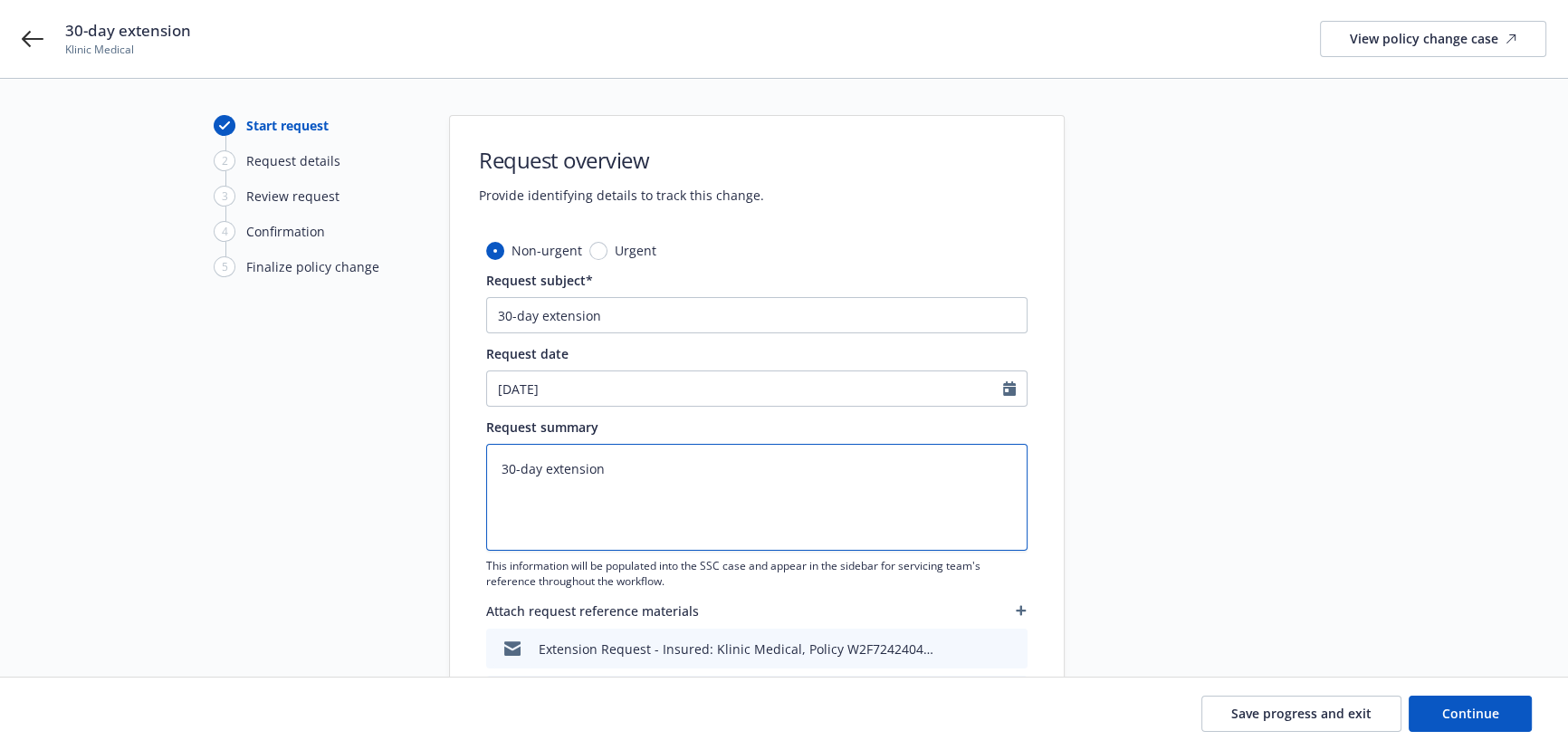
type textarea "30-day extension"
click at [688, 499] on textarea "30-day extension" at bounding box center [757, 497] width 542 height 107
type textarea "x"
type textarea "30-day extension f"
type textarea "x"
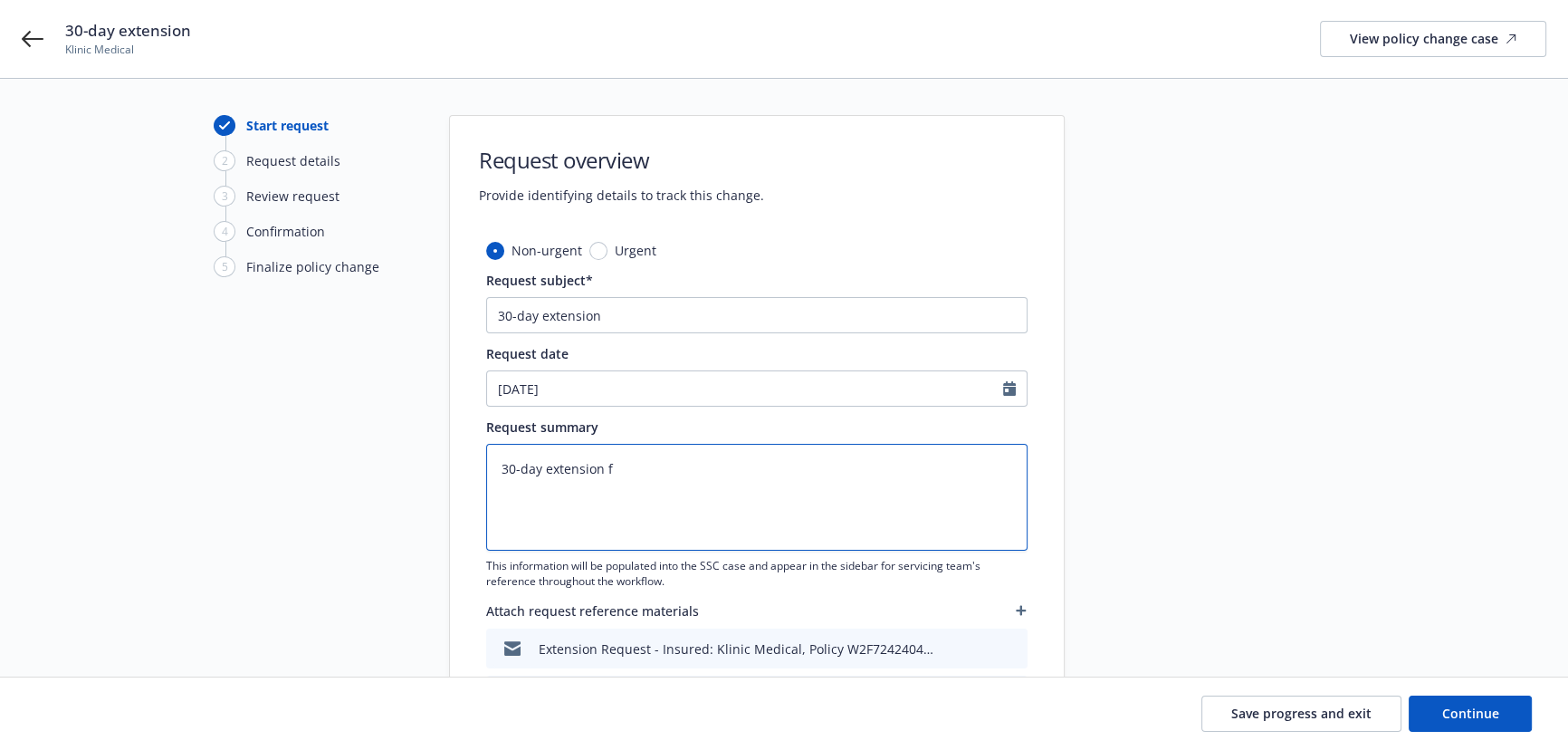
type textarea "30-day extension fo"
type textarea "x"
type textarea "30-day extension for"
type textarea "x"
type textarea "30-day extension for"
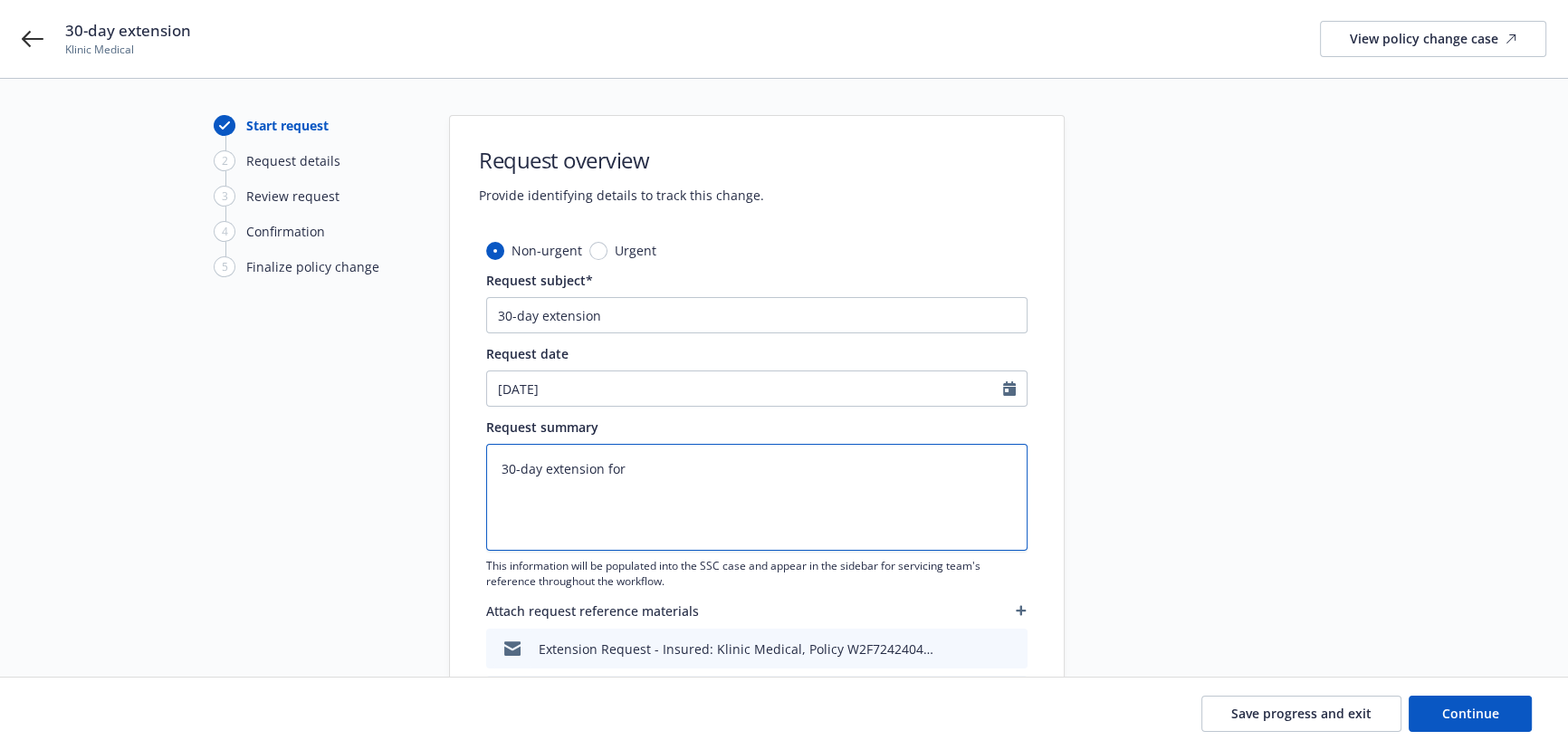
type textarea "x"
type textarea "30-day extension for p"
type textarea "x"
type textarea "30-day extension for po"
type textarea "x"
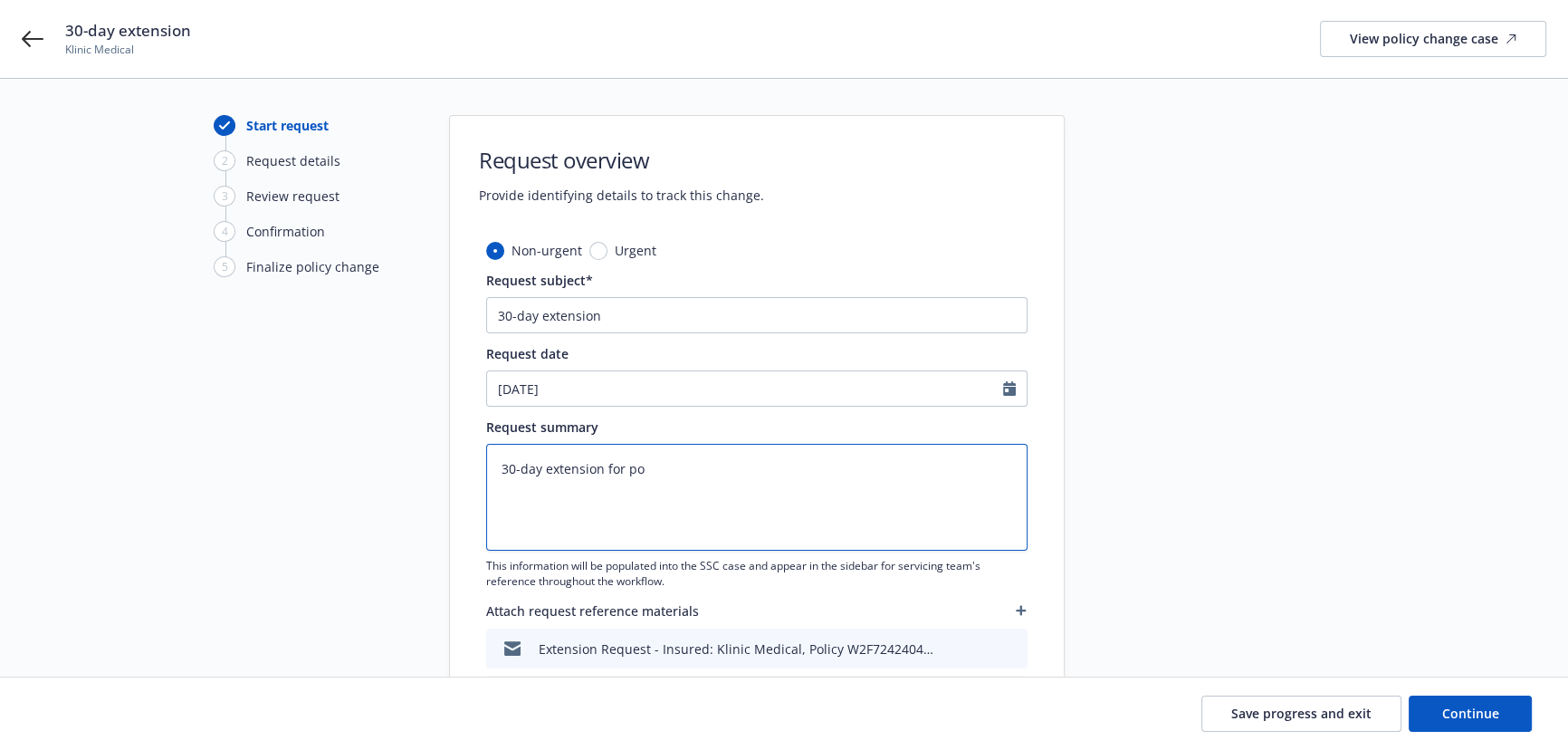
type textarea "30-day extension for pol"
type textarea "x"
type textarea "30-day extension for poli"
type textarea "x"
type textarea "30-day extension for polic"
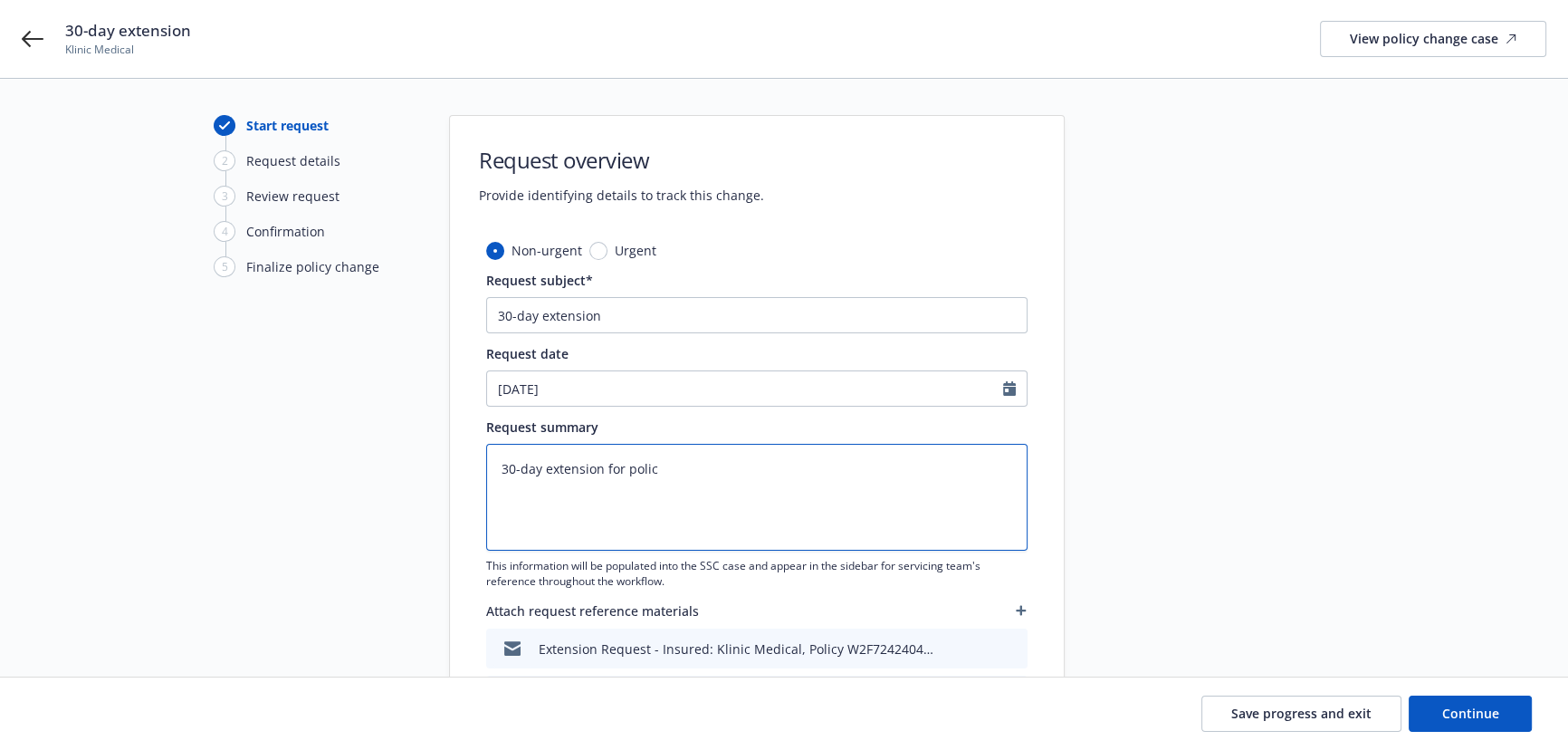
type textarea "x"
type textarea "30-day extension for policy"
type textarea "x"
type textarea "30-day extension for policy#"
paste textarea "W2F724240401"
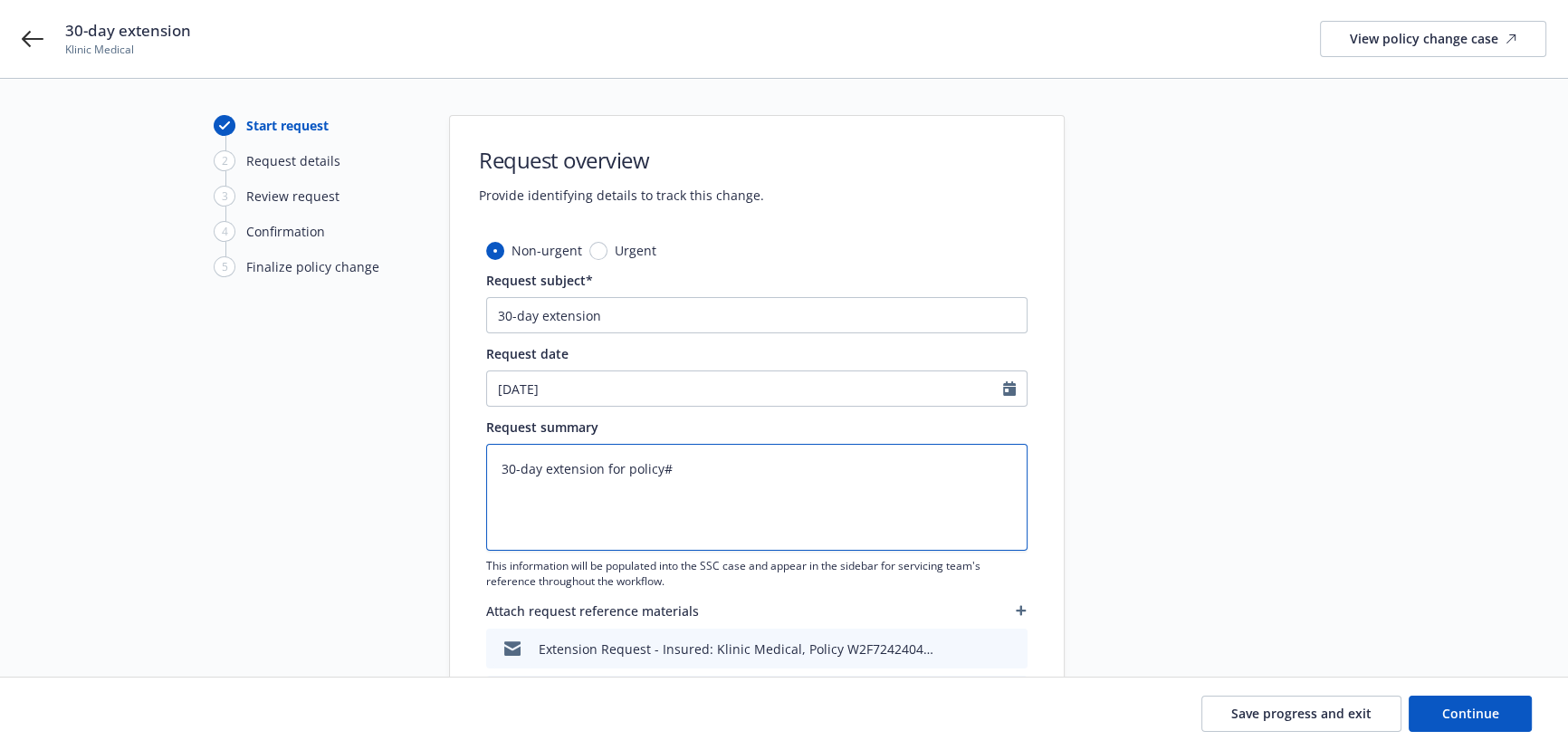
type textarea "x"
type textarea "30-day extension for policy#W2F724240401"
click at [803, 474] on textarea "30-day extension for policy#W2F724240401" at bounding box center [757, 497] width 542 height 107
type textarea "x"
type textarea "30-day extension for policy#W2F724240401"
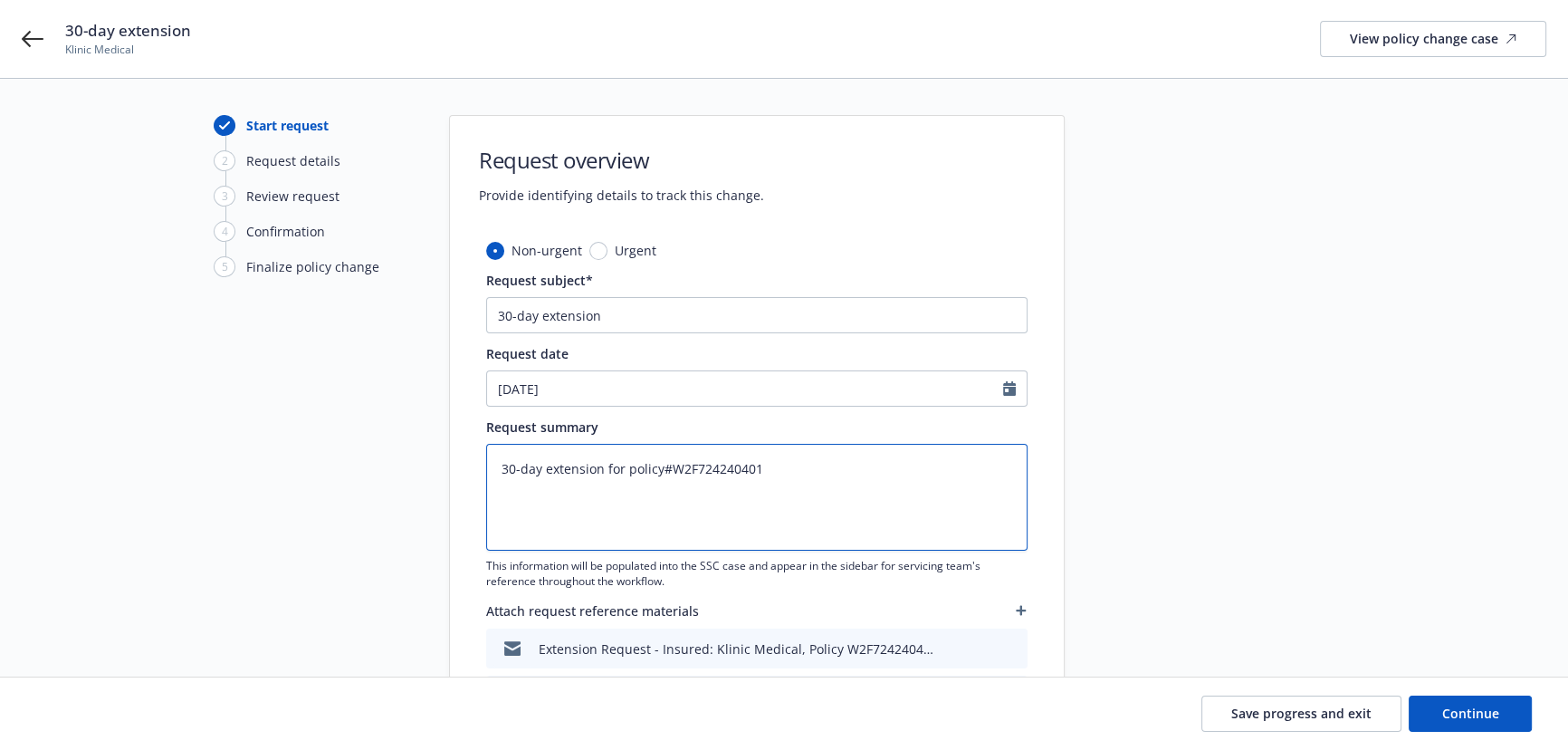
type textarea "x"
type textarea "30-day extension for policy#W2F724240401 &"
type textarea "x"
type textarea "30-day extension for policy#W2F724240401 &"
paste textarea "L18SMLPA1926"
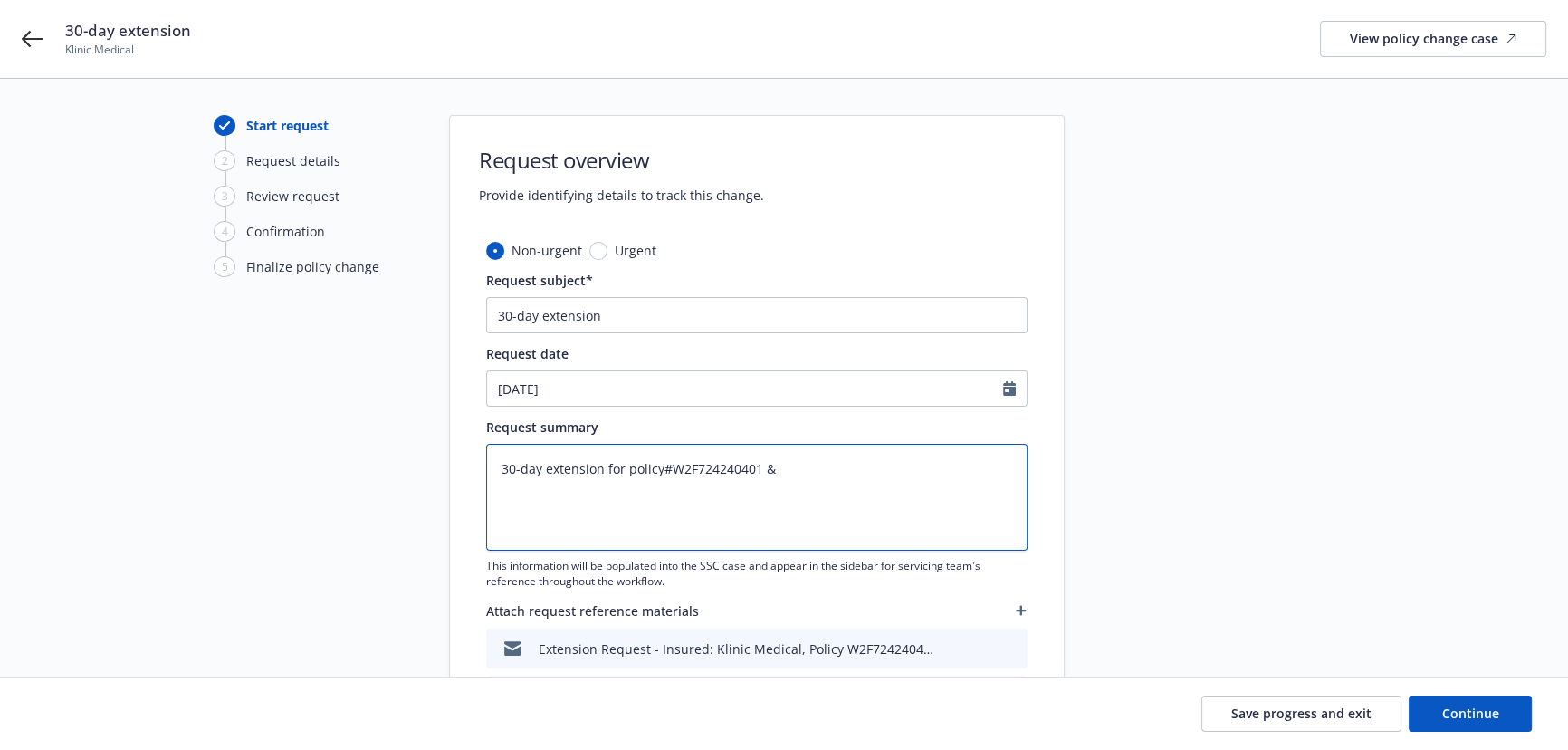
type textarea "x"
type textarea "30-day extension for policy#W2F724240401 & L18SMLPA1926"
click at [1485, 731] on button "Continue" at bounding box center [1470, 713] width 123 height 36
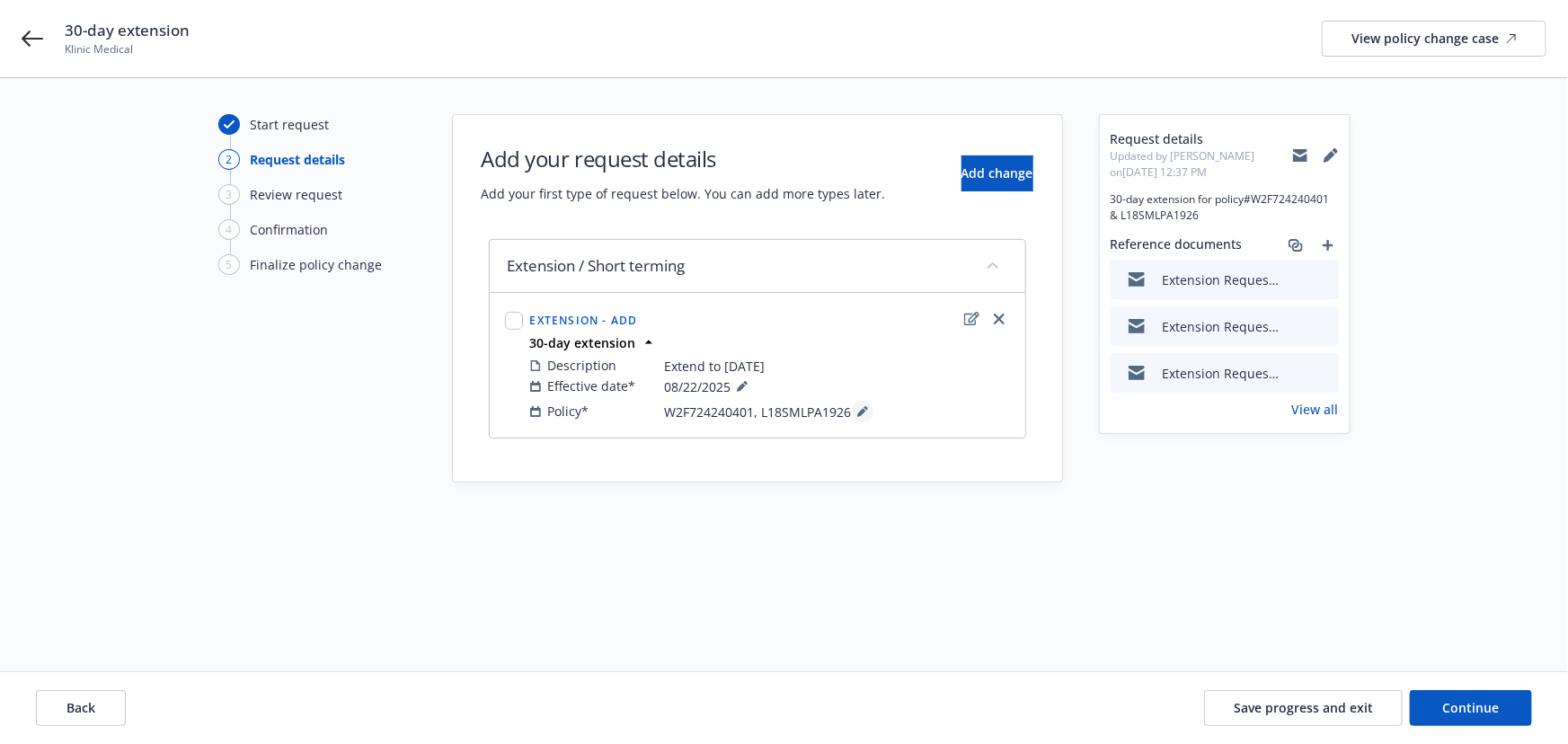
click at [862, 411] on icon at bounding box center [862, 412] width 9 height 9
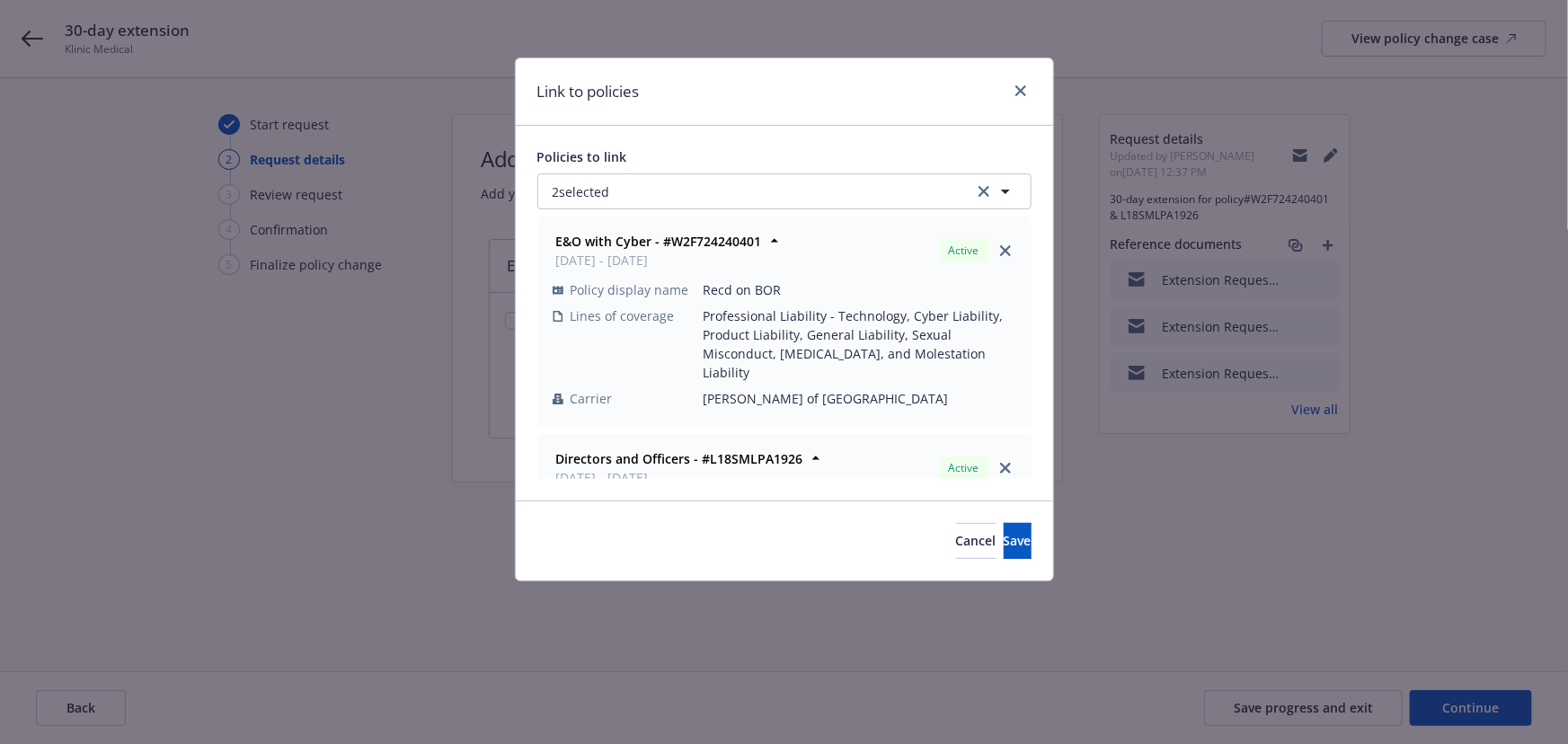
scroll to position [81, 0]
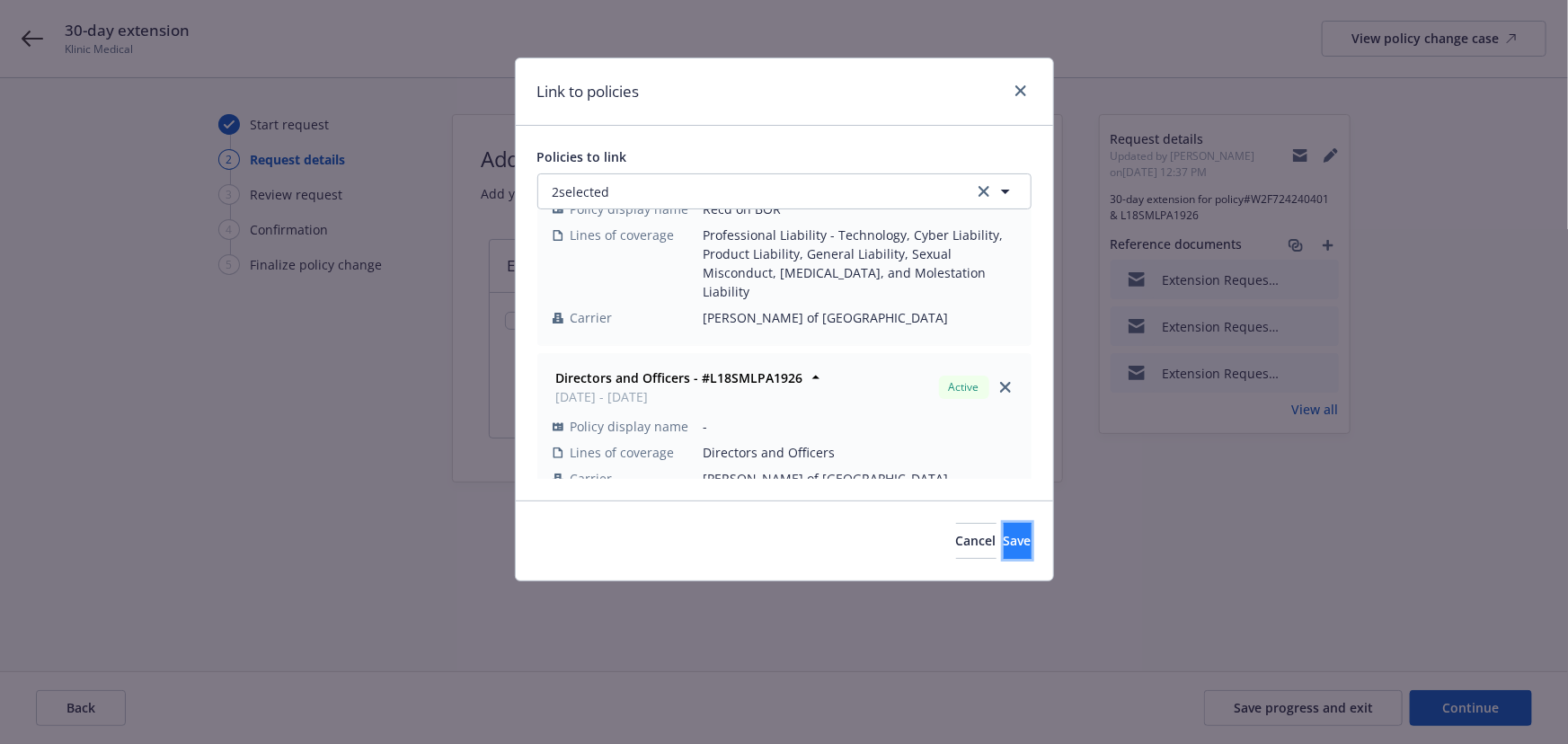
click at [1004, 532] on span "Save" at bounding box center [1018, 541] width 28 height 17
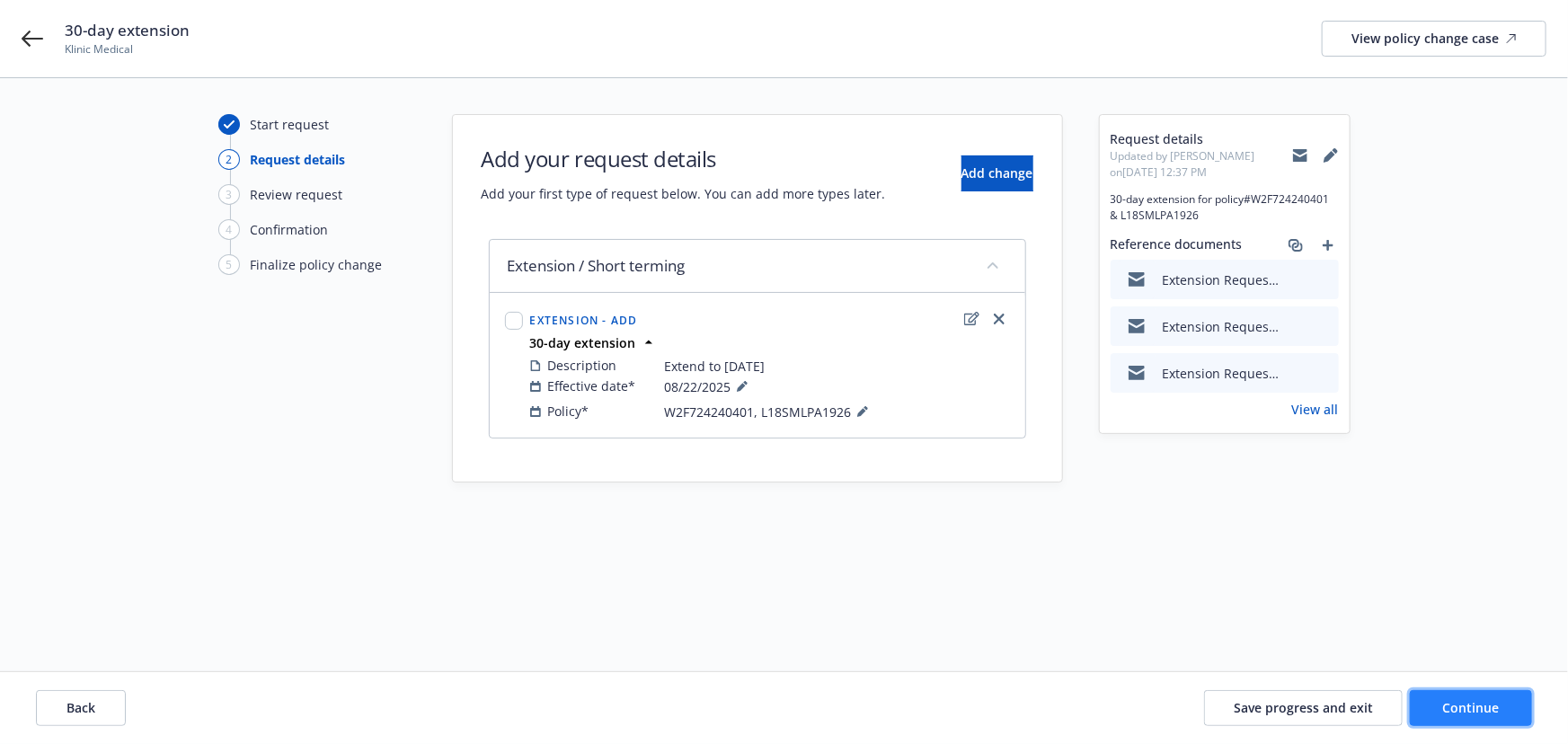
click at [1512, 710] on button "Continue" at bounding box center [1471, 707] width 122 height 36
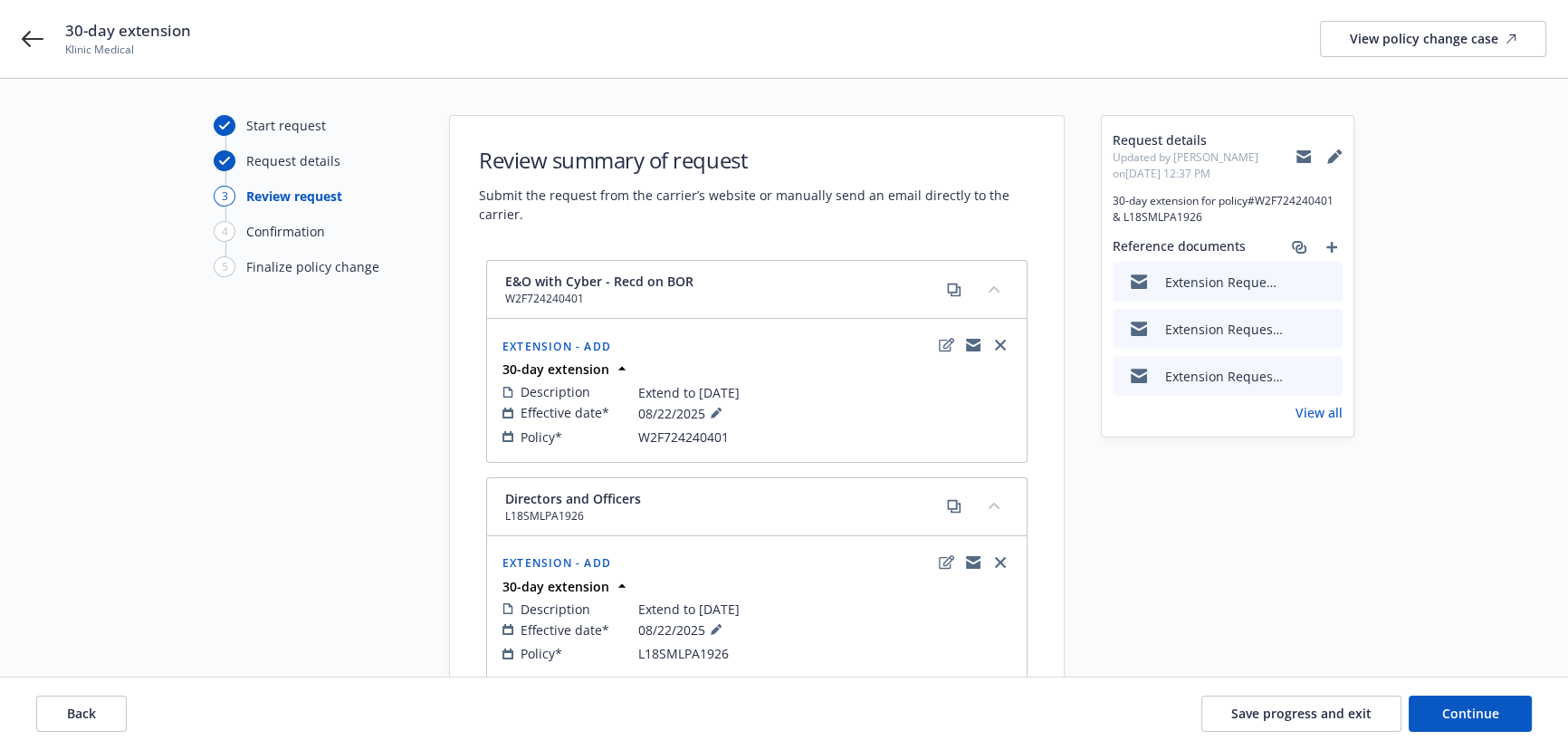
click at [1330, 281] on icon "preview file" at bounding box center [1325, 281] width 17 height 13
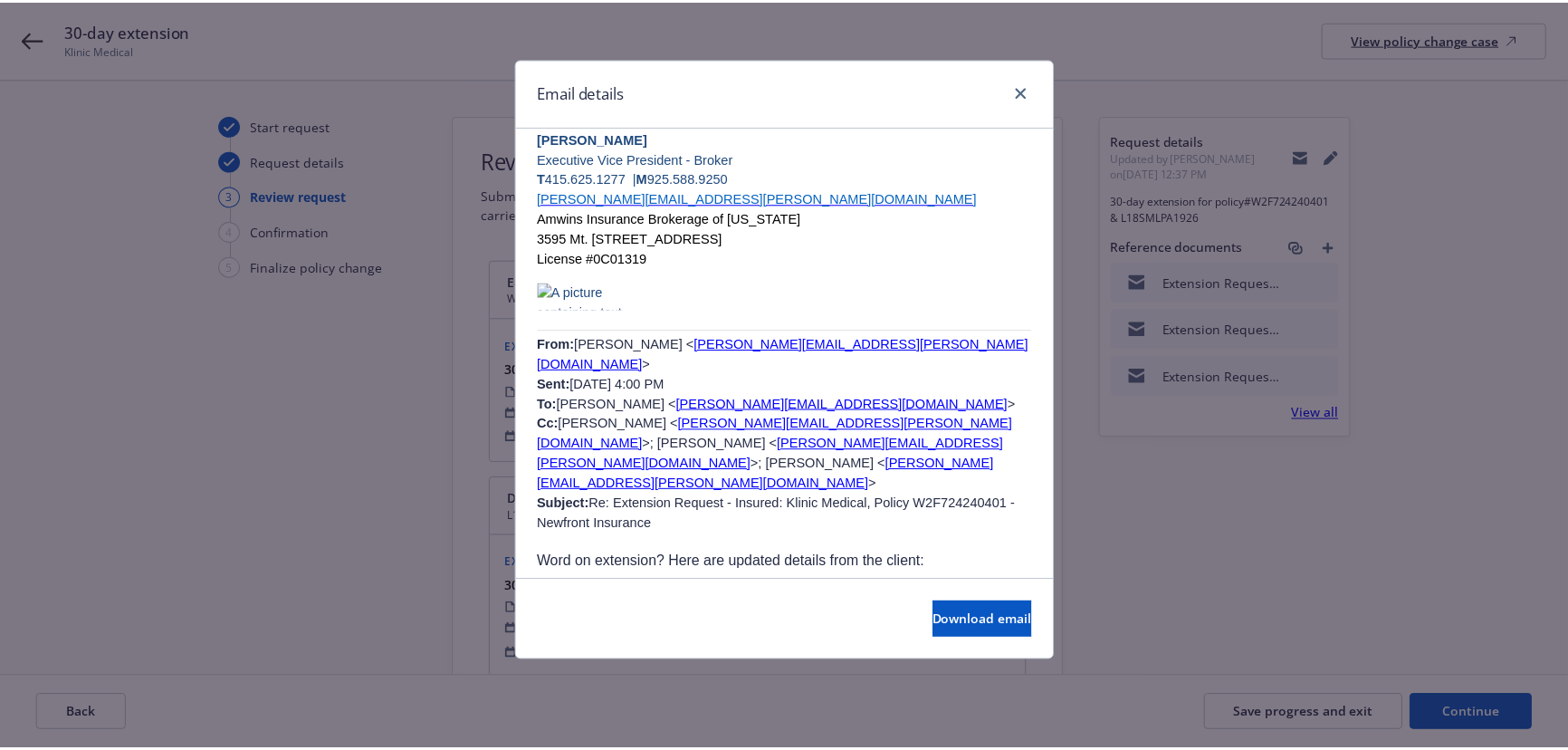
scroll to position [2471, 0]
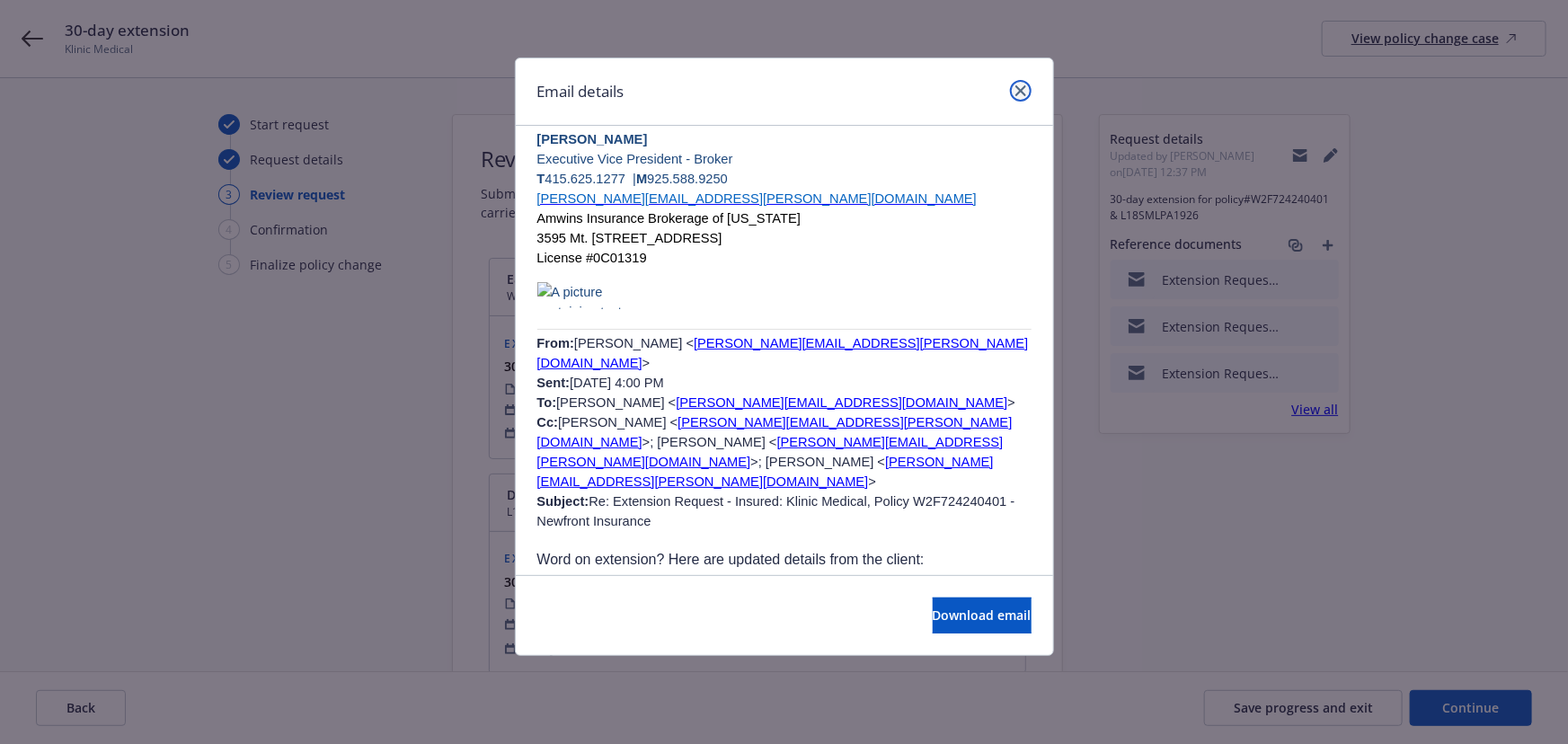
click at [1020, 88] on icon "close" at bounding box center [1021, 91] width 11 height 11
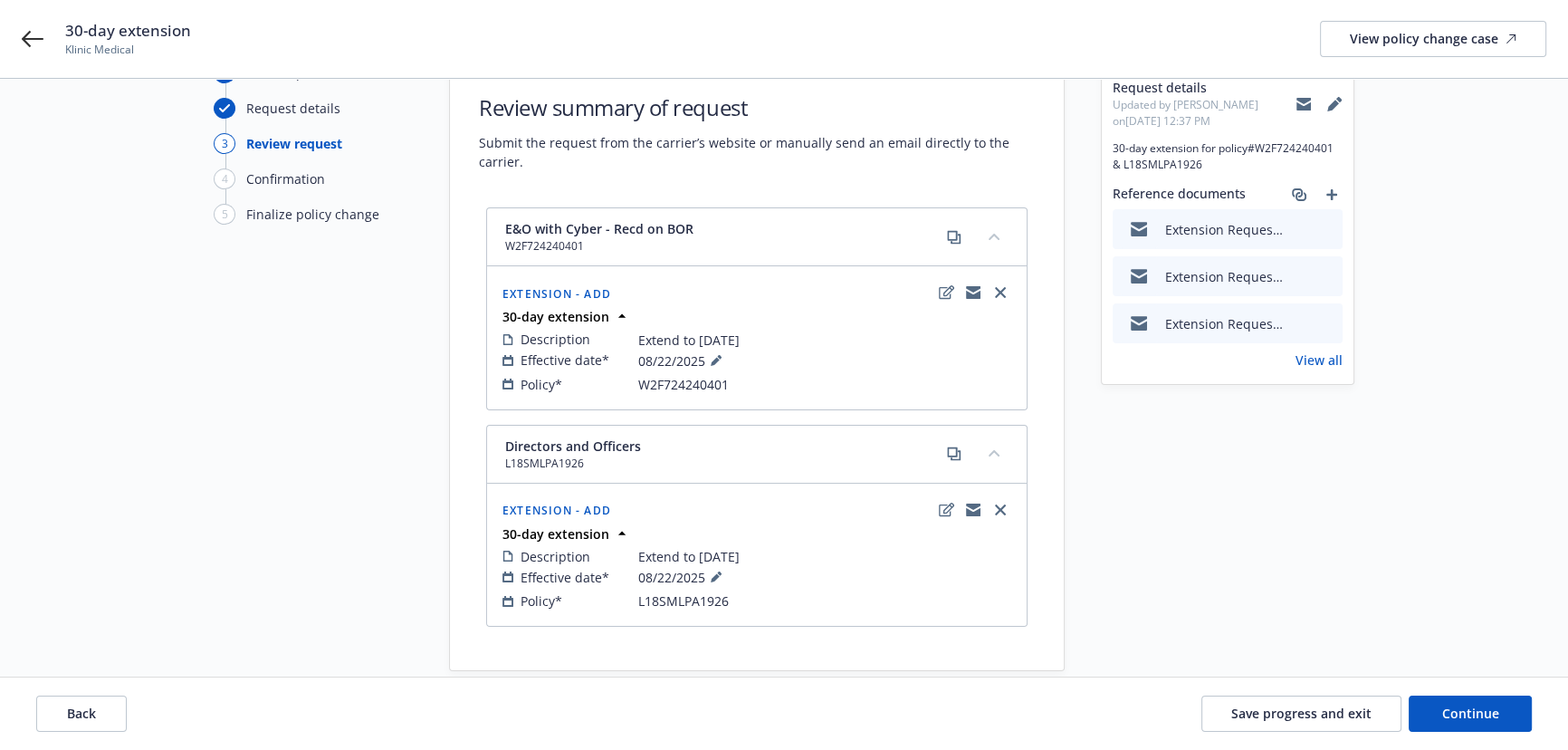
scroll to position [82, 0]
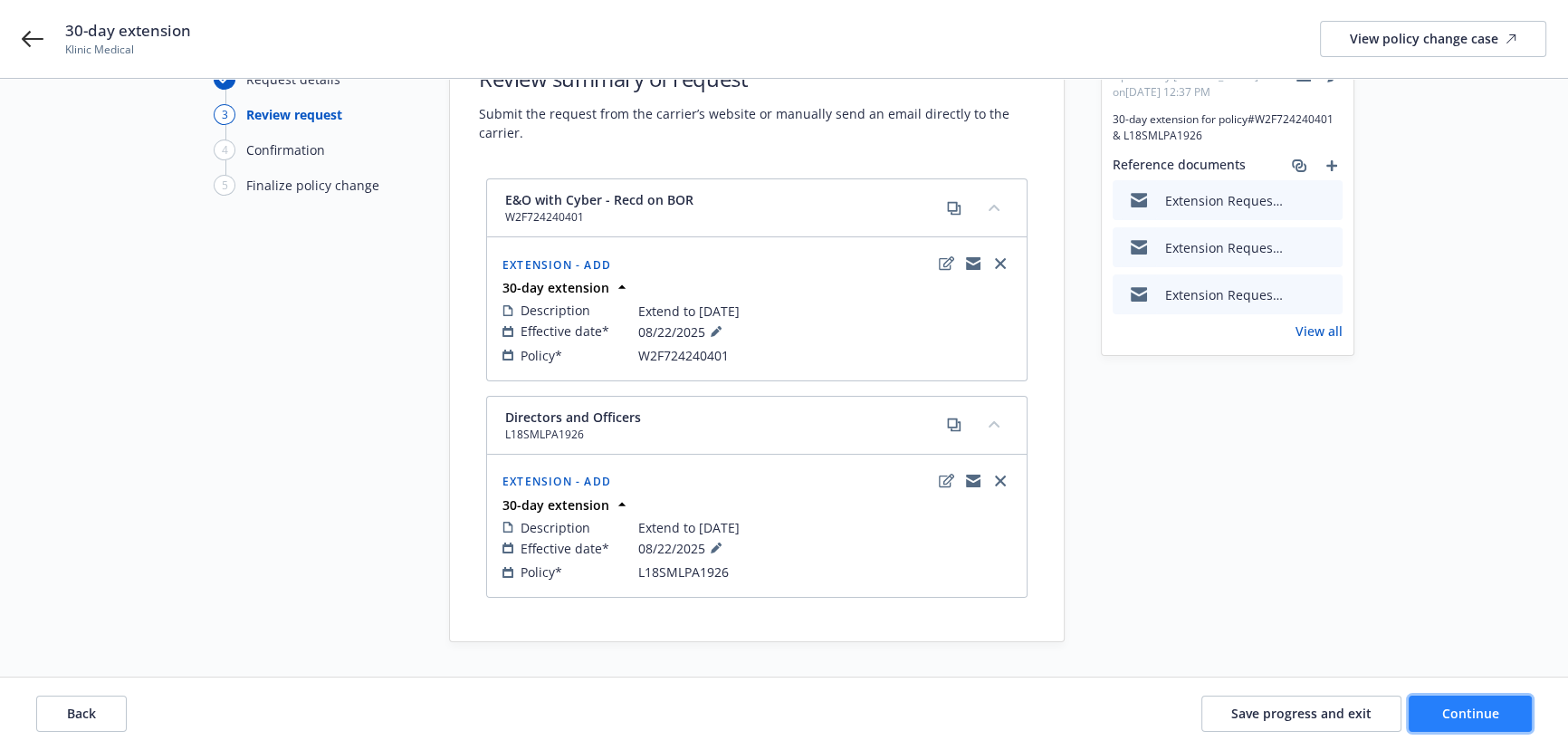
click at [1489, 699] on button "Continue" at bounding box center [1470, 713] width 123 height 36
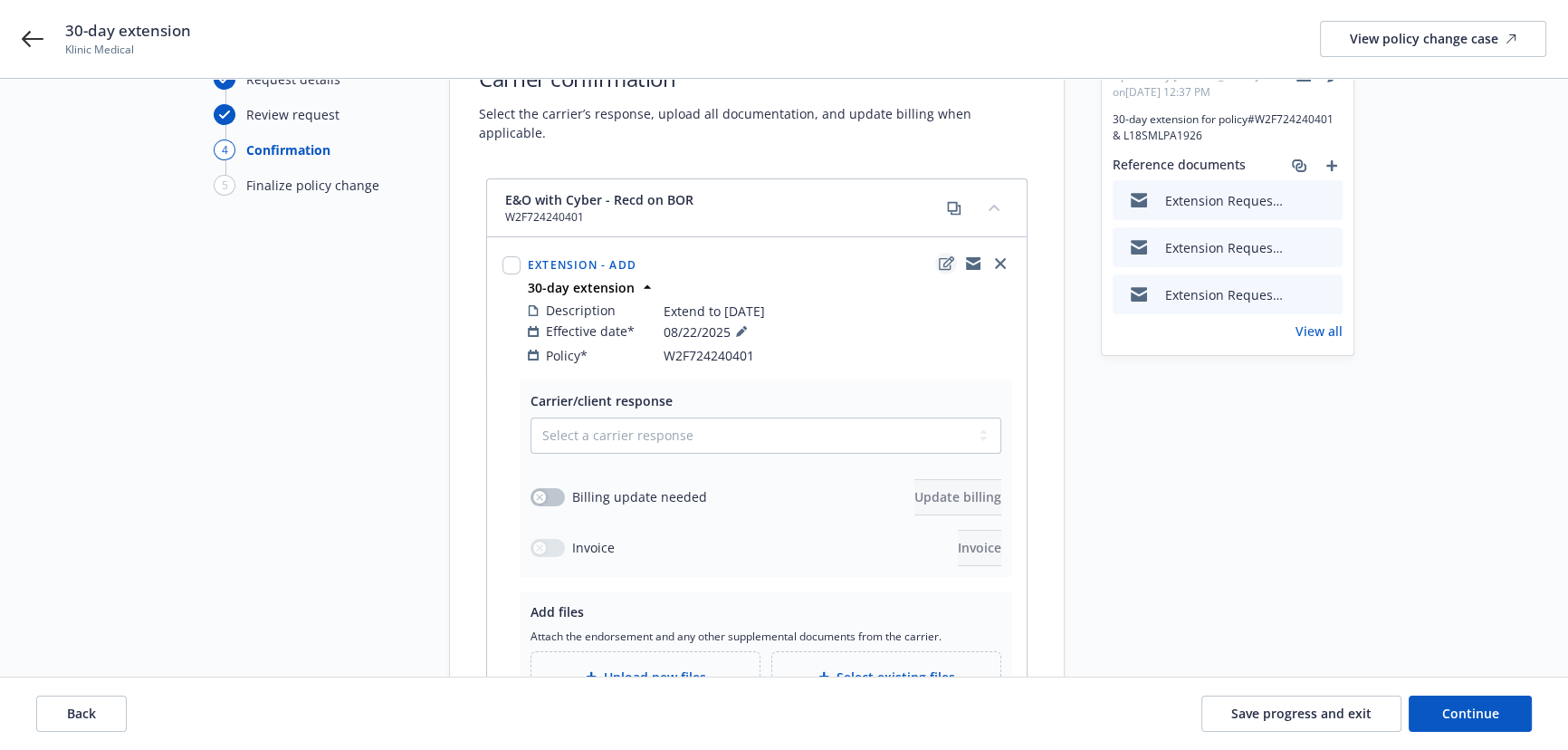
click at [943, 256] on icon "edit" at bounding box center [947, 263] width 16 height 15
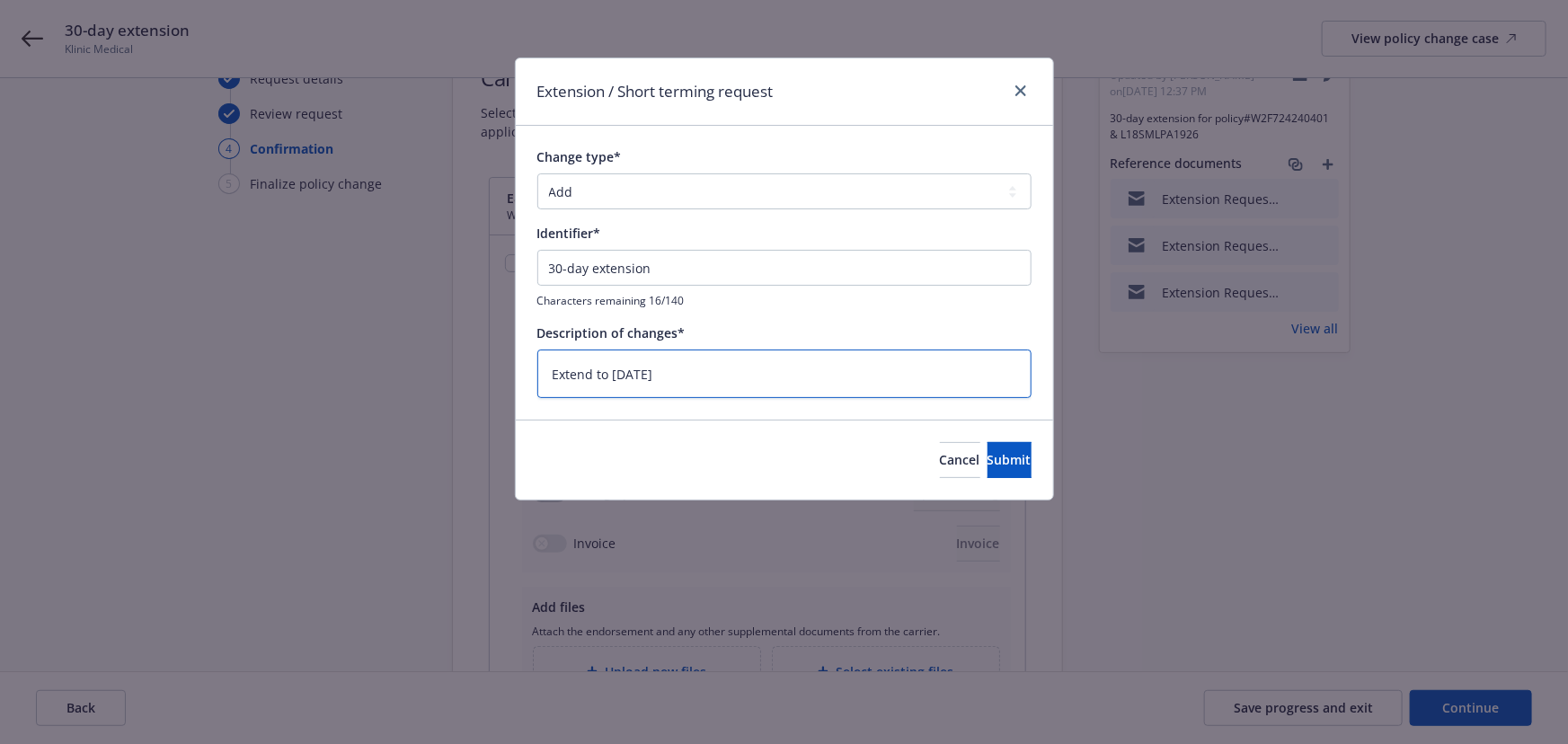
click at [674, 371] on textarea "Extend to [DATE]" at bounding box center [784, 374] width 494 height 49
drag, startPoint x: 658, startPoint y: 263, endPoint x: 530, endPoint y: 273, distance: 128.4
click at [530, 273] on div "Change type* Add Audit Change Remove Identifier* 30-day extension Characters re…" at bounding box center [784, 273] width 538 height 294
click at [940, 453] on span "Cancel" at bounding box center [960, 460] width 40 height 17
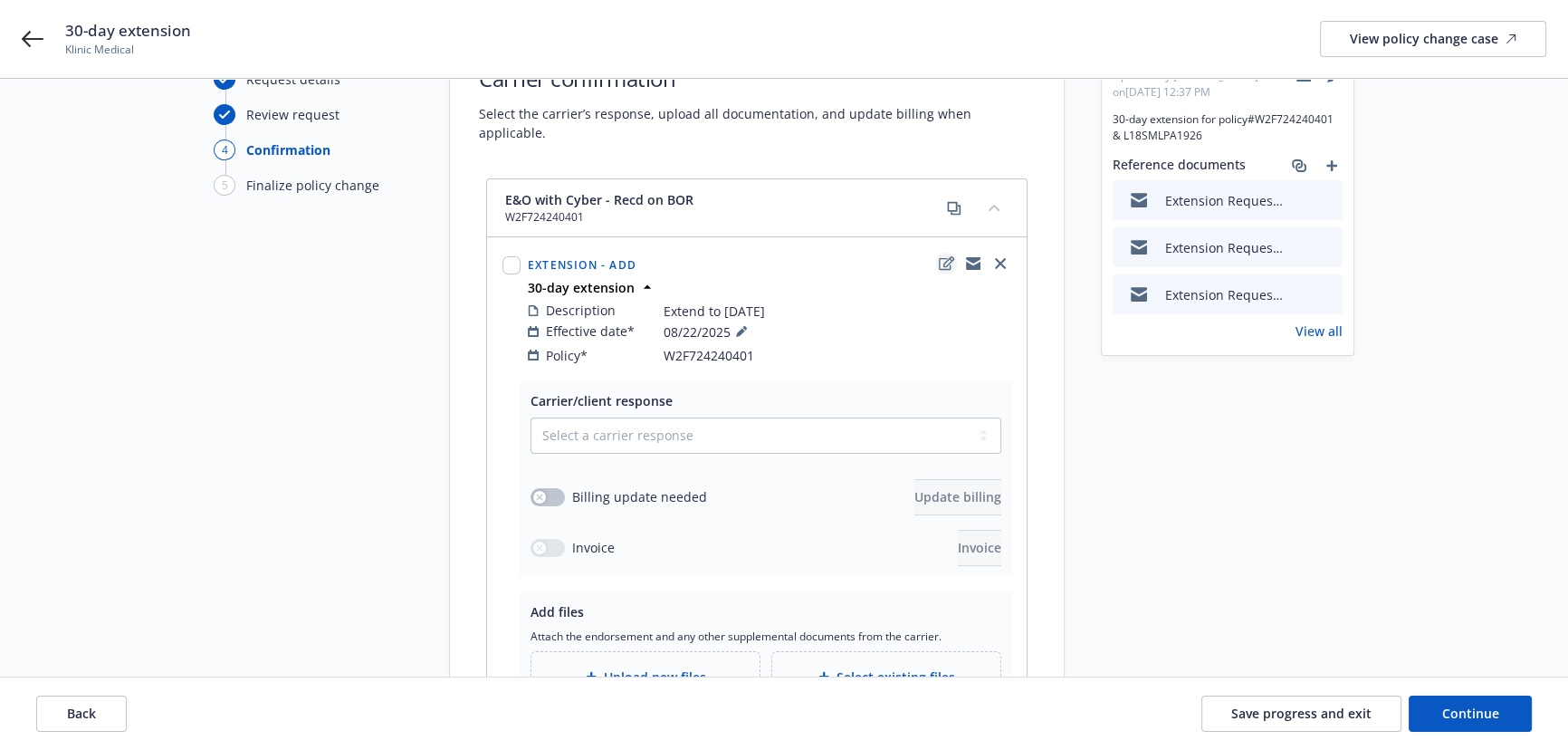
click at [944, 256] on icon "edit" at bounding box center [947, 263] width 16 height 15
type textarea "x"
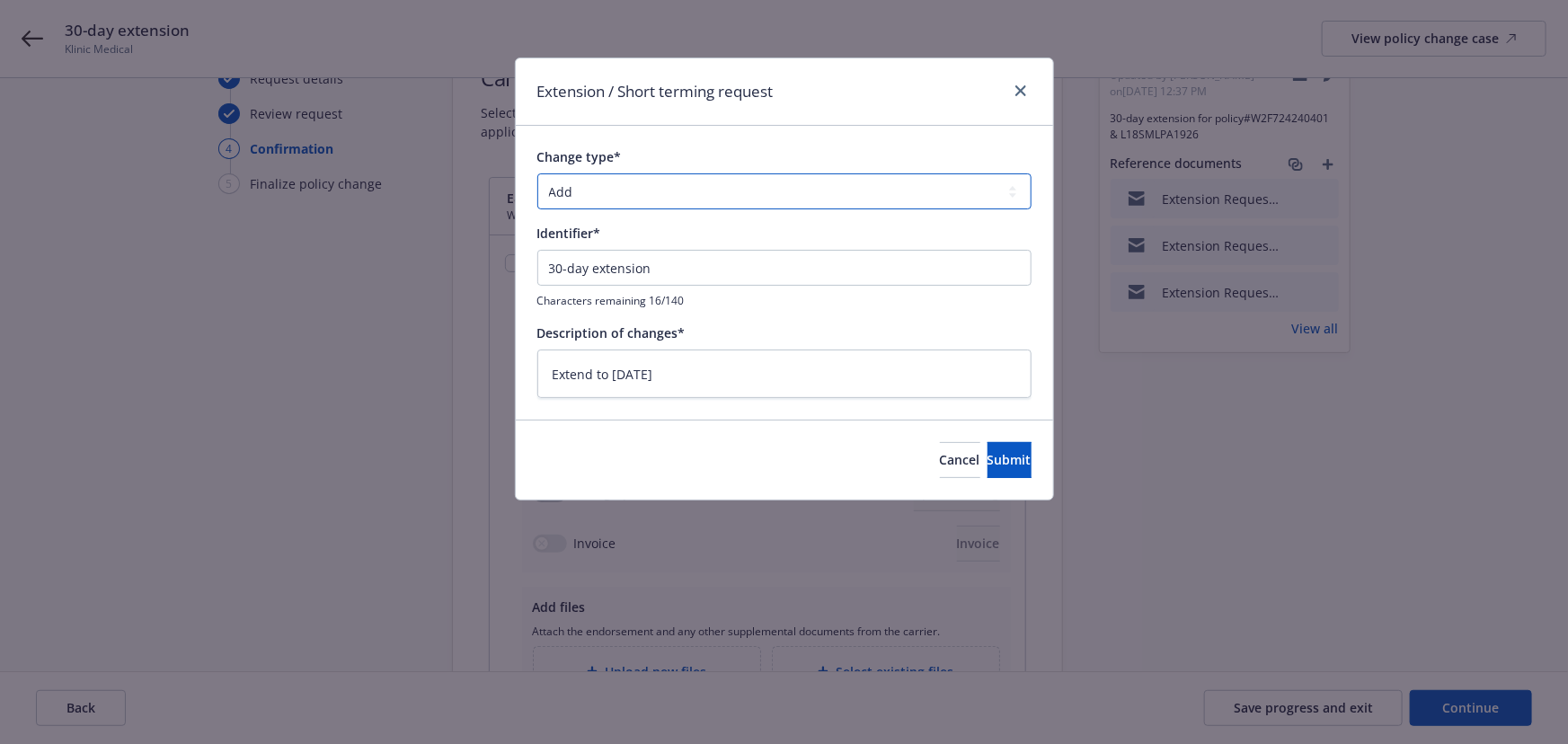
drag, startPoint x: 744, startPoint y: 187, endPoint x: 728, endPoint y: 207, distance: 25.6
click at [743, 187] on select "Add Audit Change Remove" at bounding box center [784, 191] width 494 height 36
select select "CHANGE"
click at [538, 173] on select "Add Audit Change Remove" at bounding box center [784, 191] width 494 height 36
click at [988, 446] on button "Submit" at bounding box center [1010, 460] width 44 height 36
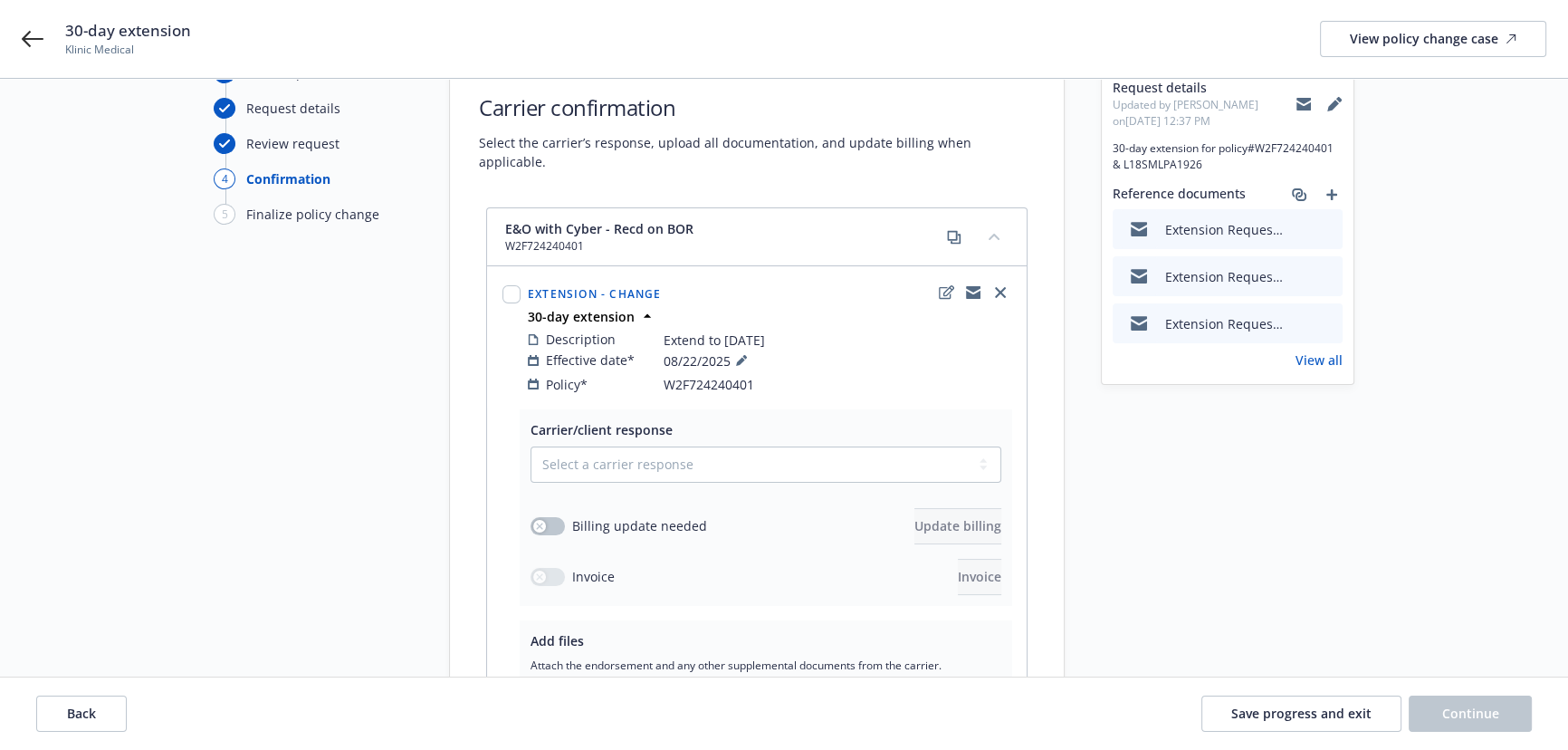
scroll to position [0, 0]
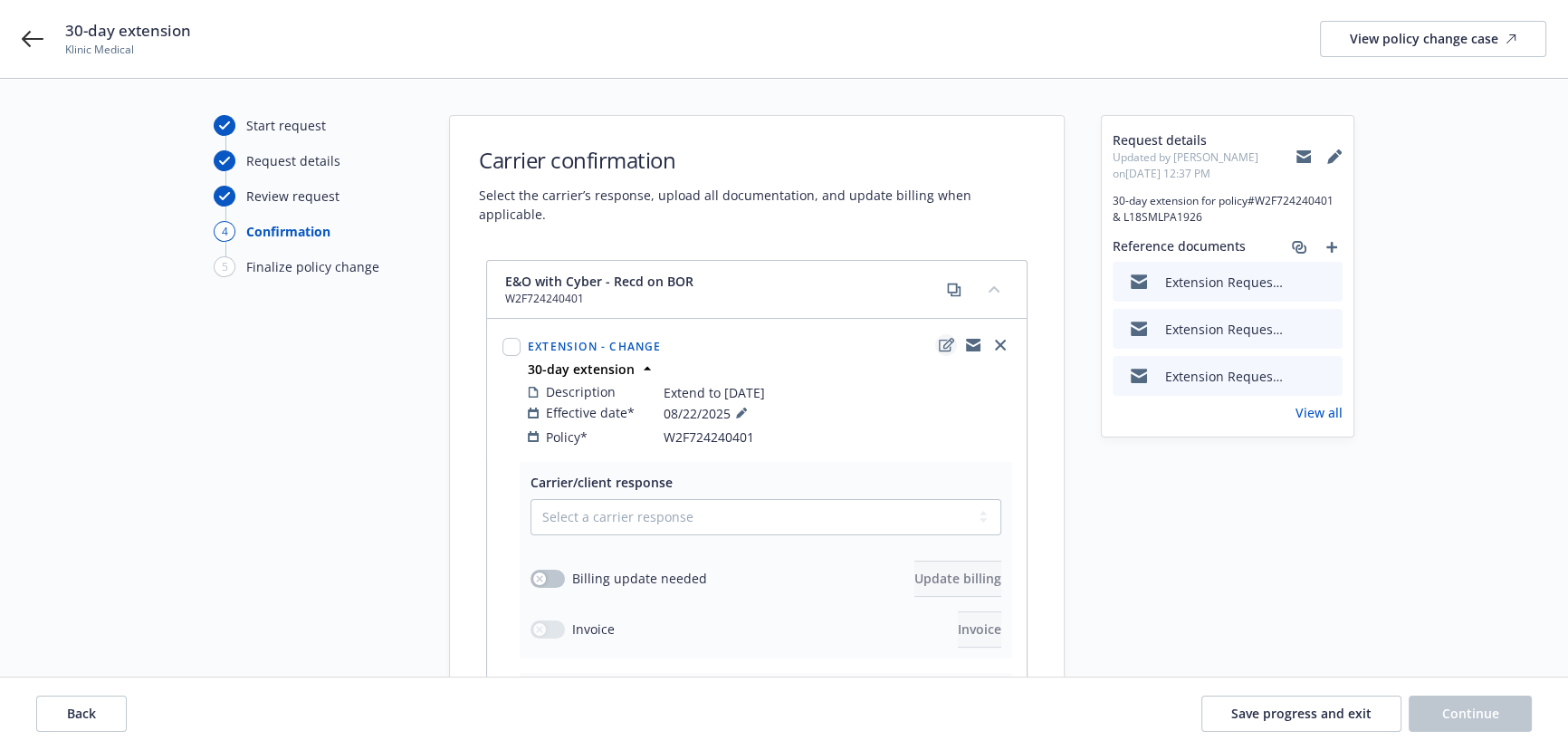
click at [946, 338] on icon "edit" at bounding box center [947, 345] width 16 height 15
type textarea "x"
select select "CHANGE"
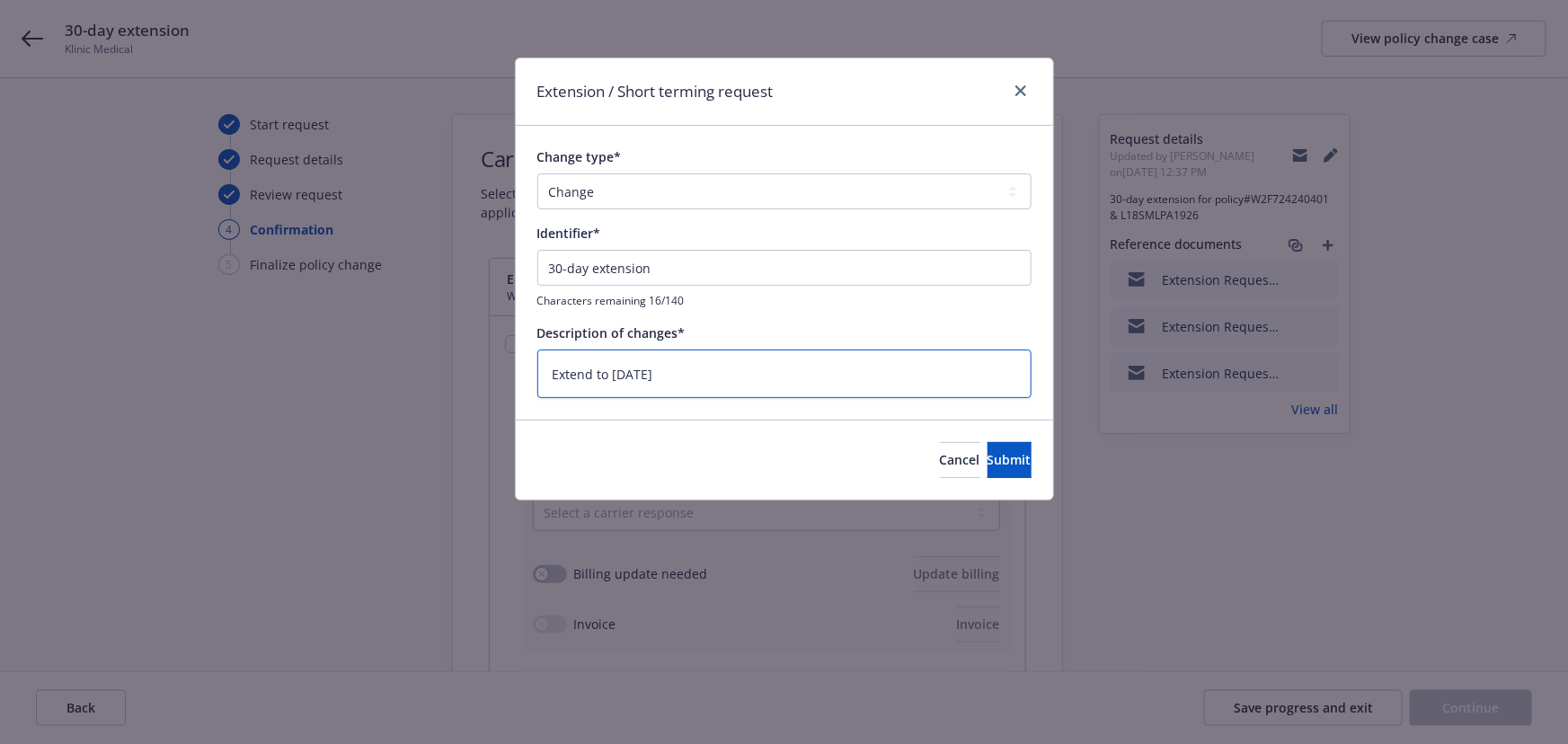
click at [713, 373] on textarea "Extend to [DATE]" at bounding box center [784, 374] width 494 height 49
drag, startPoint x: 671, startPoint y: 371, endPoint x: 501, endPoint y: 372, distance: 170.0
click at [501, 372] on div "Extension / Short terming request Change type* Add Audit Change Remove Identifi…" at bounding box center [784, 372] width 1568 height 744
click at [539, 360] on textarea "Extend to [DATE]" at bounding box center [784, 374] width 494 height 49
click at [547, 368] on textarea "Extend to [DATE]" at bounding box center [784, 374] width 494 height 49
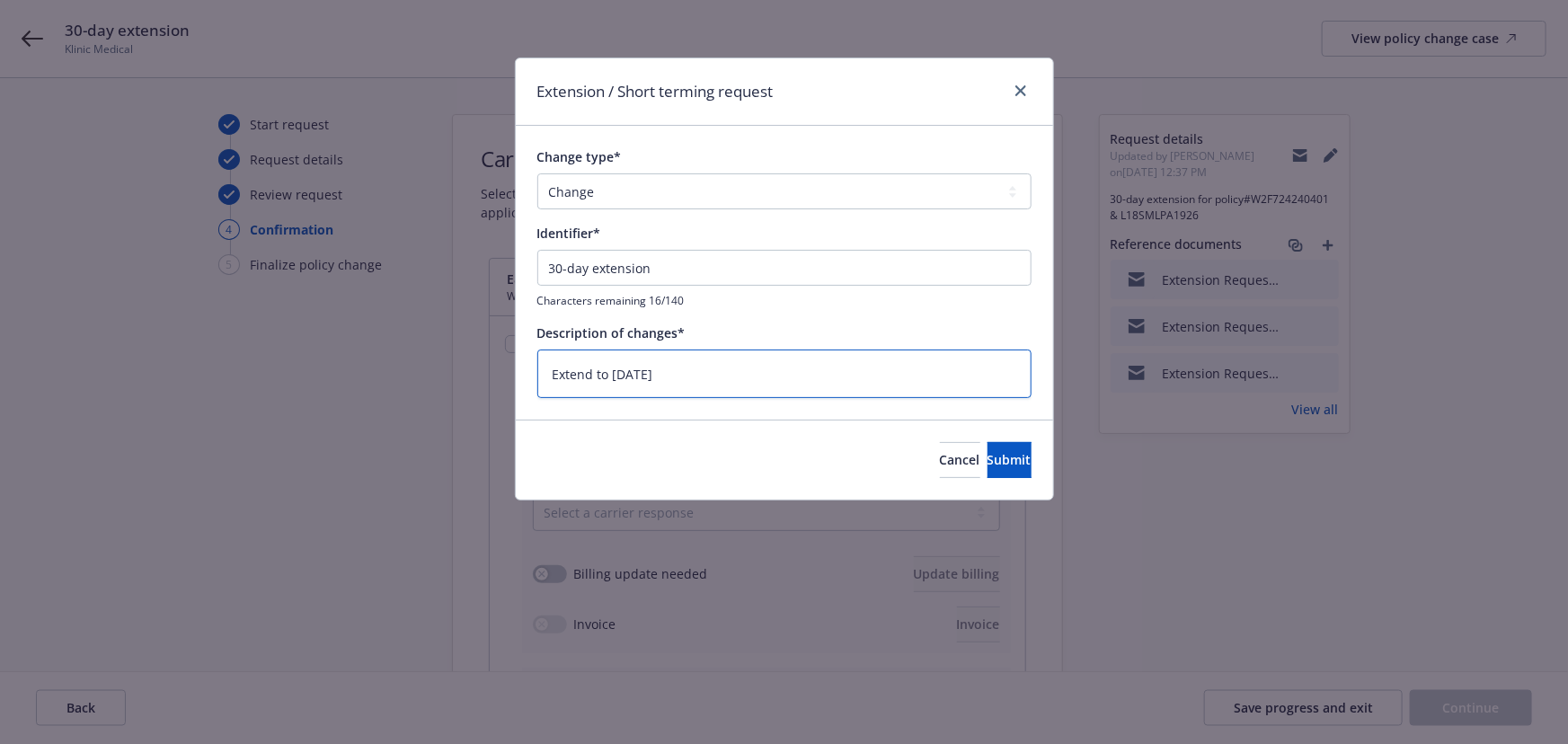
paste textarea "30-day extension"
type textarea "x"
type textarea "30-day extension Extend to [DATE]"
type textarea "x"
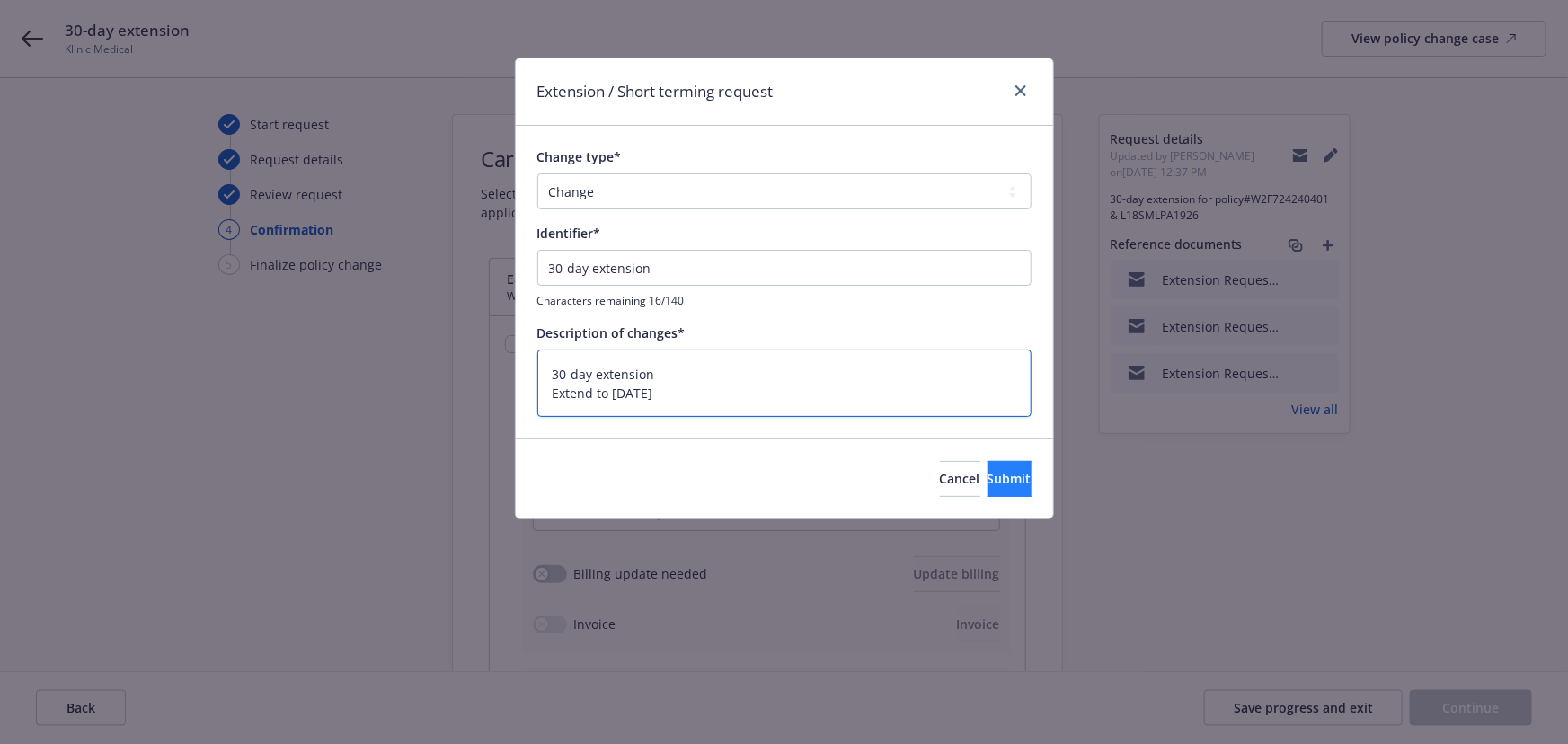
type textarea "30-day extension Extend to [DATE]"
click at [1006, 487] on button "Submit" at bounding box center [1010, 478] width 44 height 36
type textarea "x"
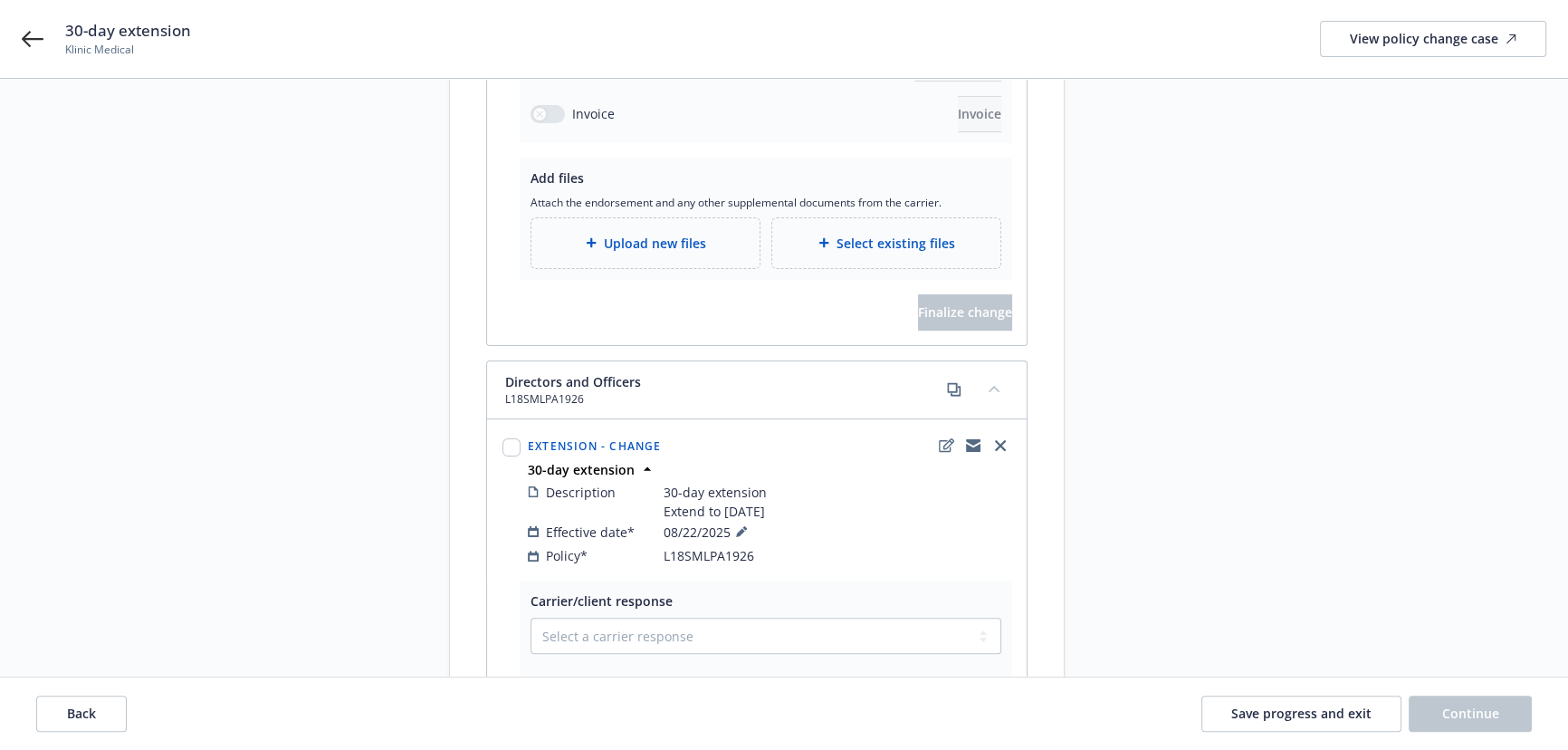
scroll to position [741, 0]
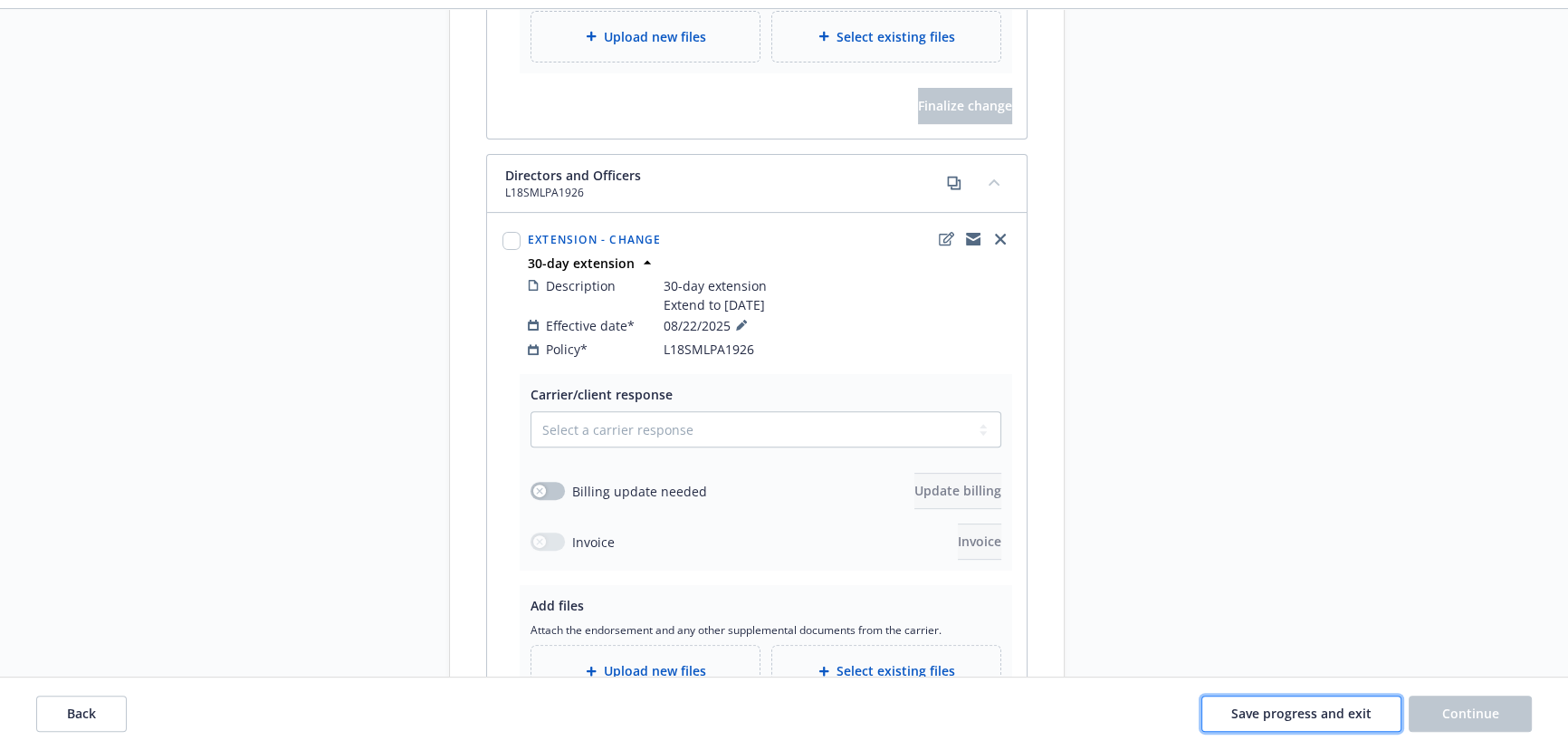
click at [1317, 714] on span "Save progress and exit" at bounding box center [1301, 713] width 141 height 17
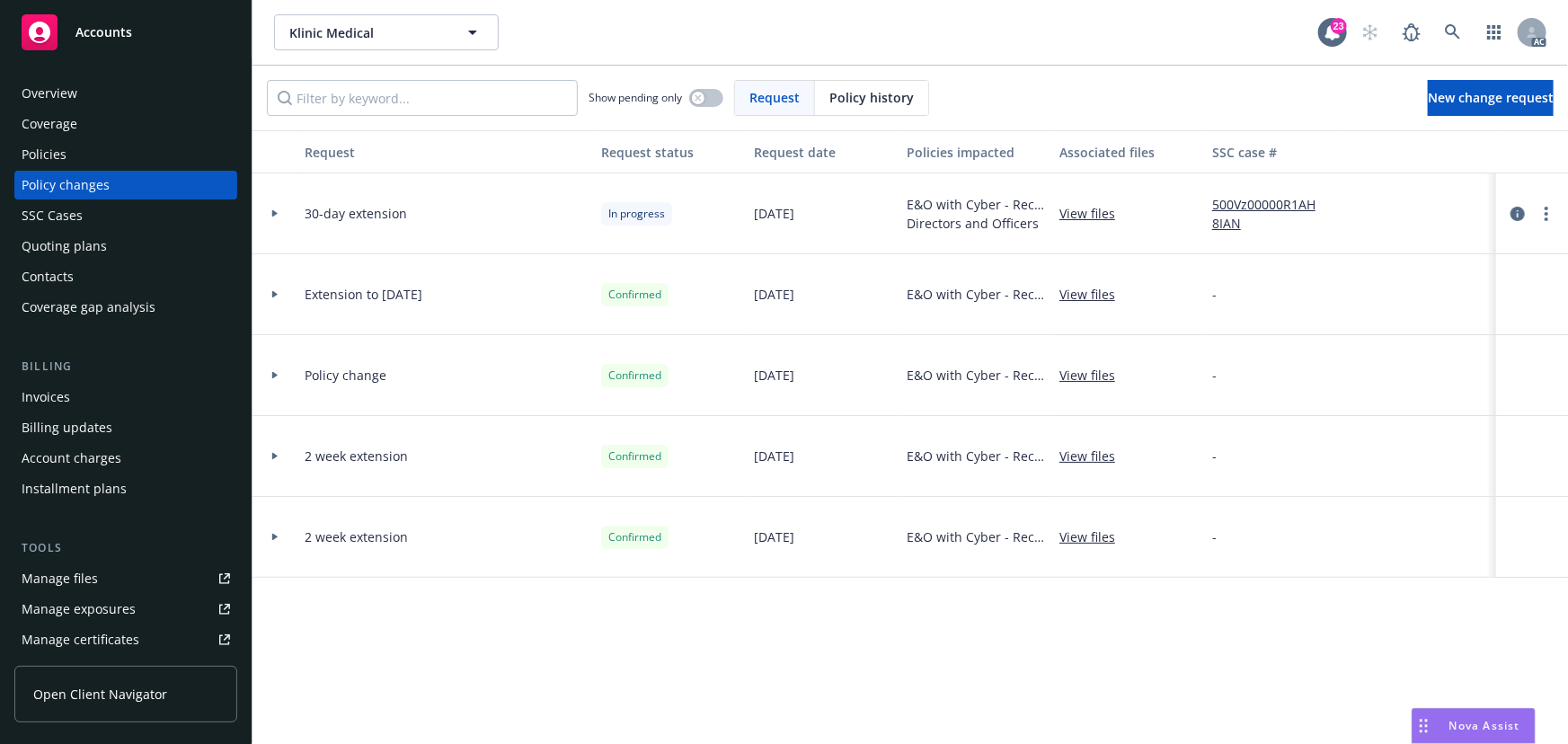
click at [263, 291] on div at bounding box center [275, 294] width 31 height 7
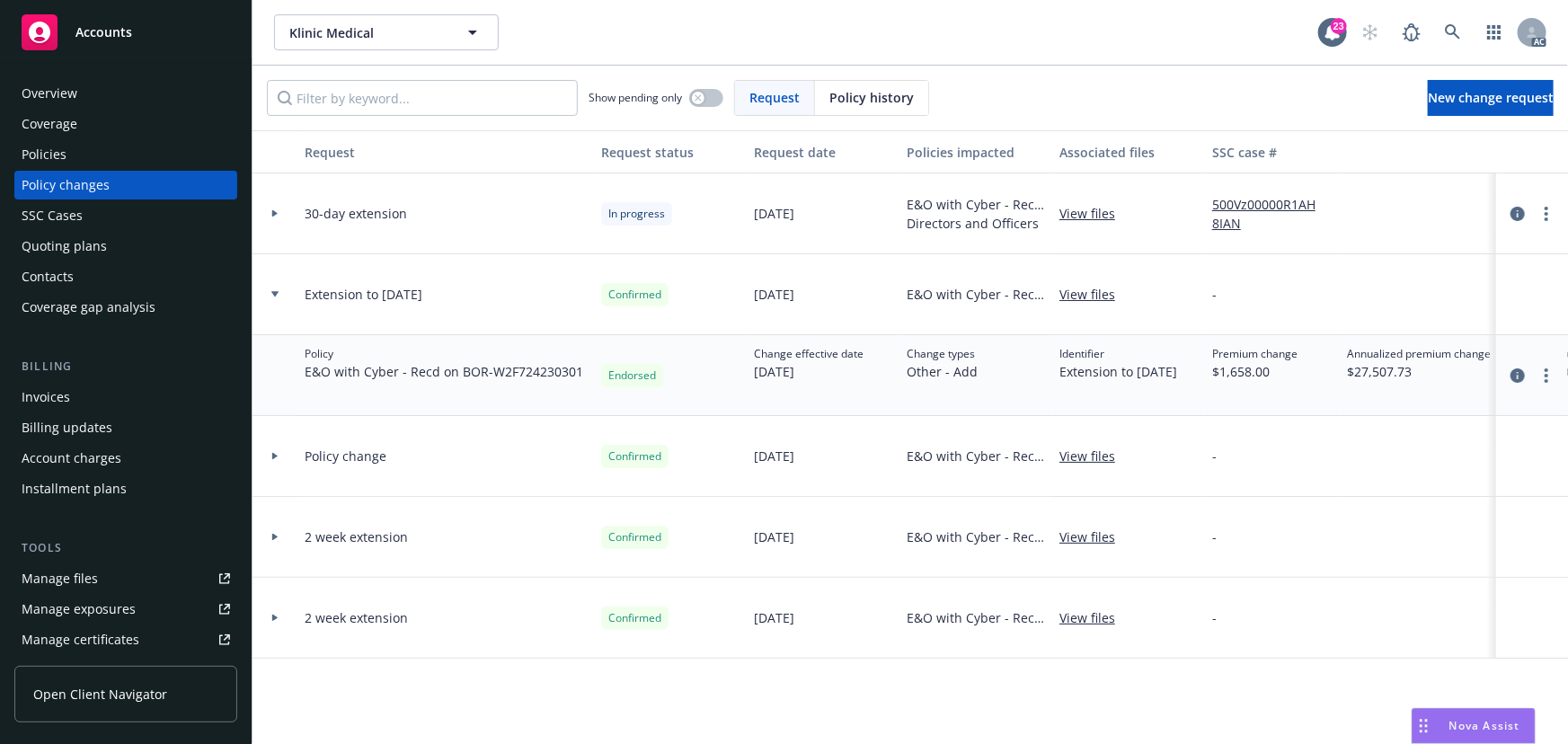
click at [1288, 199] on link "500Vz00000R1AH8IAN" at bounding box center [1272, 213] width 120 height 38
